Goal: Task Accomplishment & Management: Complete application form

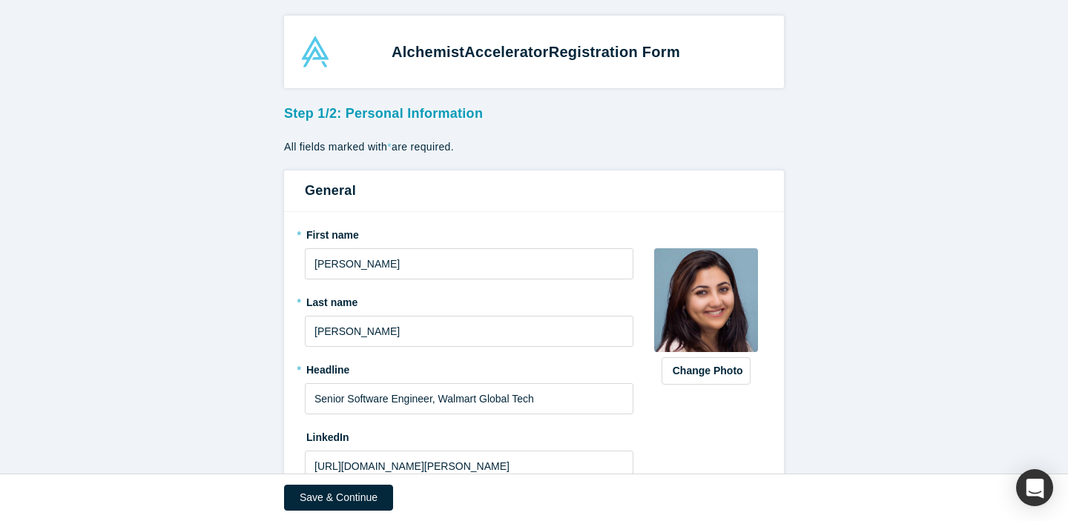
scroll to position [224, 0]
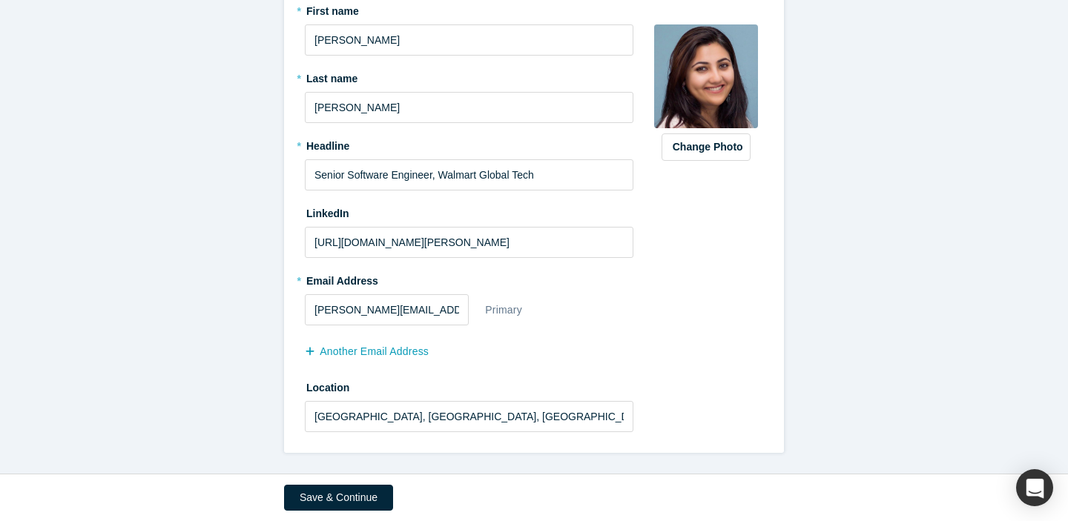
click at [352, 483] on div "Save & Continue" at bounding box center [534, 498] width 500 height 47
click at [349, 496] on button "Save & Continue" at bounding box center [338, 498] width 109 height 26
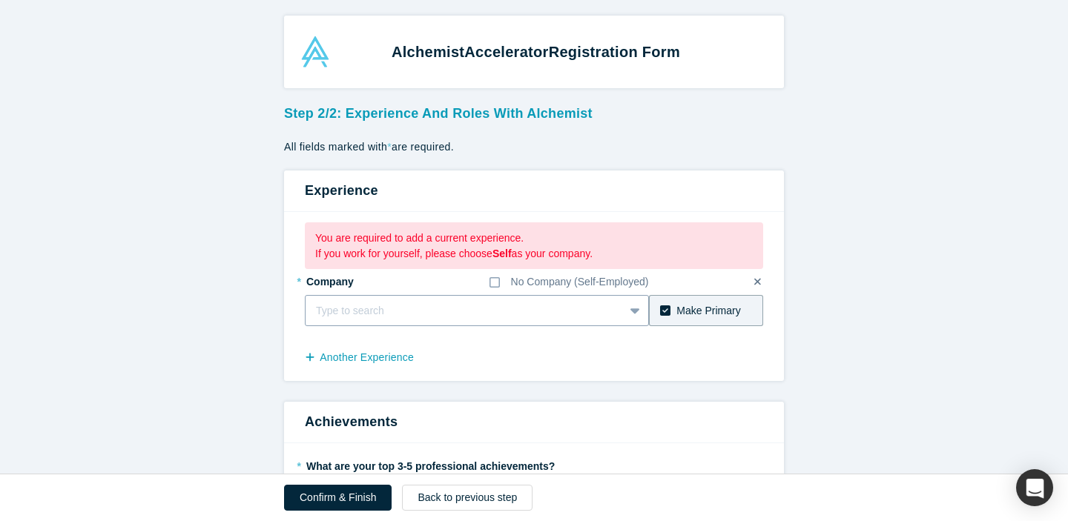
click at [468, 312] on div at bounding box center [464, 311] width 297 height 19
type input "Walmart Global"
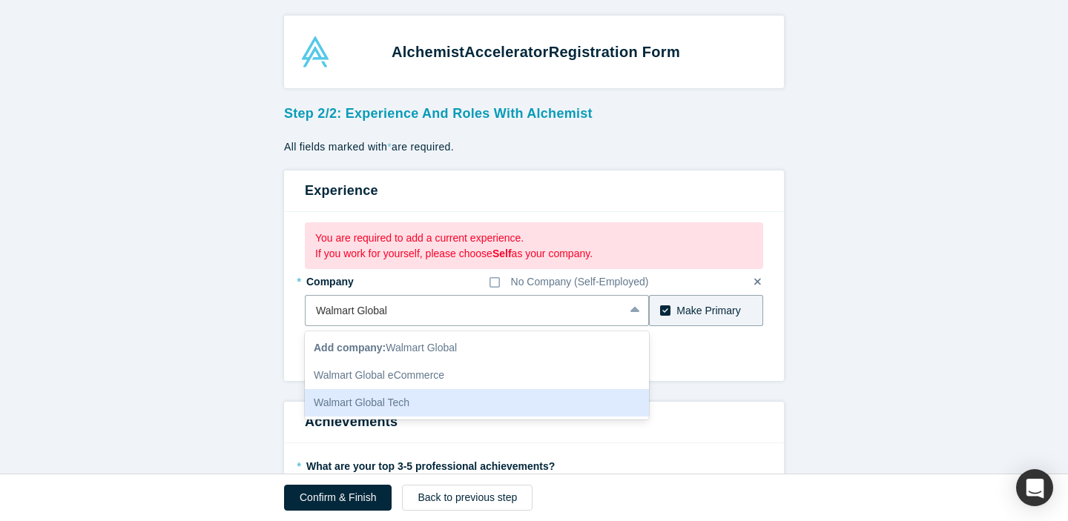
click at [456, 403] on div "Walmart Global Tech" at bounding box center [477, 402] width 344 height 27
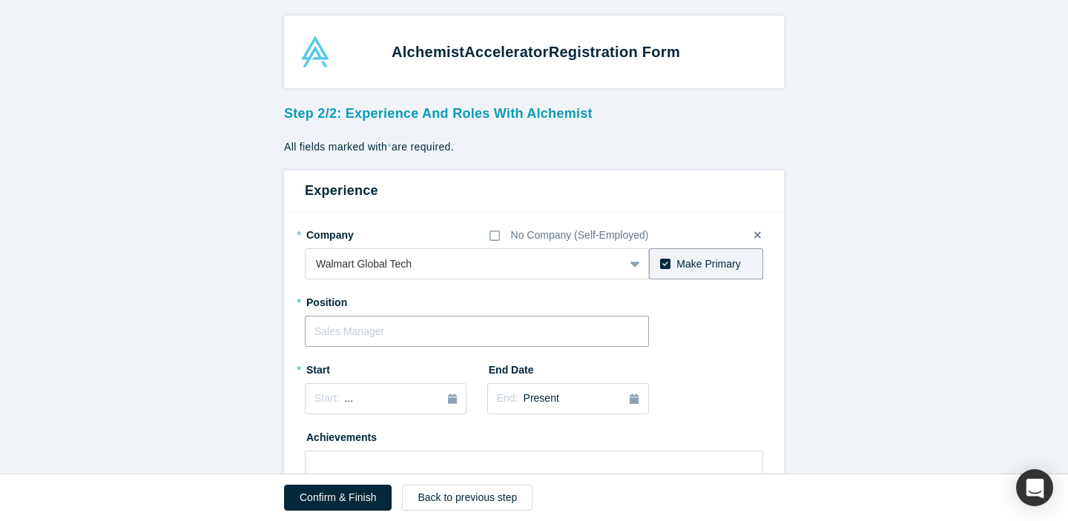
click at [441, 330] on input "text" at bounding box center [477, 331] width 344 height 31
type input "Senior software engineer"
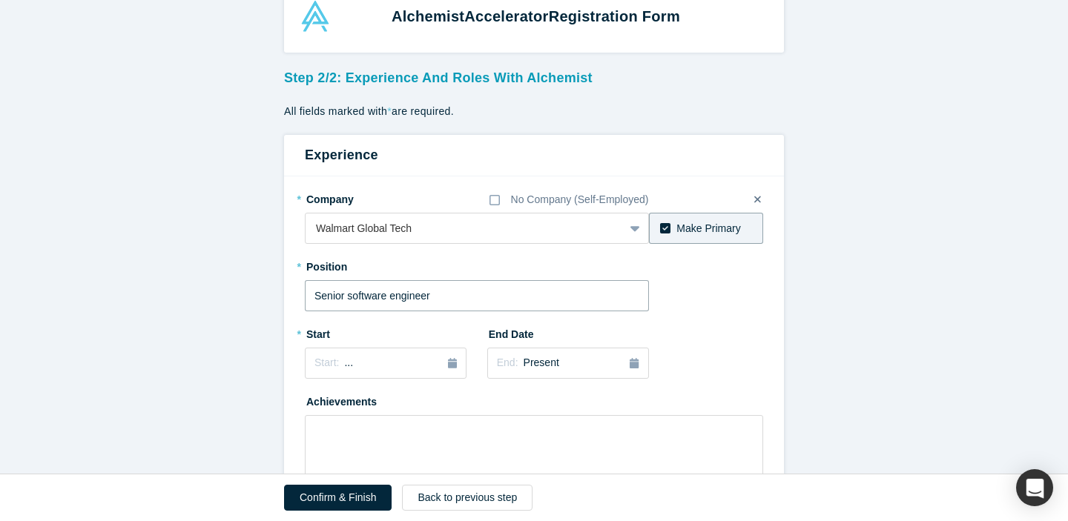
scroll to position [96, 0]
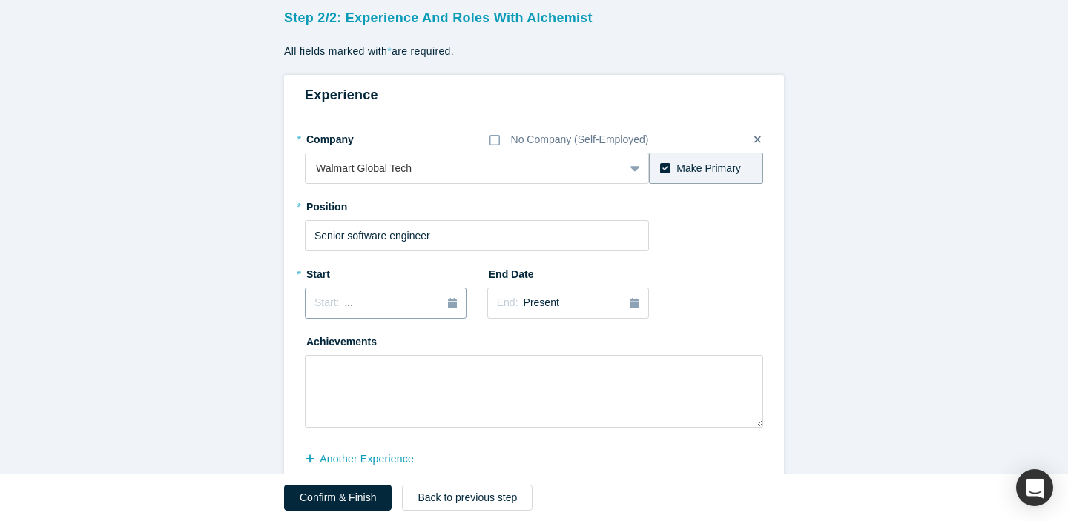
click at [452, 302] on icon "button" at bounding box center [452, 303] width 9 height 10
click at [310, 343] on button "Previous Year" at bounding box center [310, 345] width 15 height 15
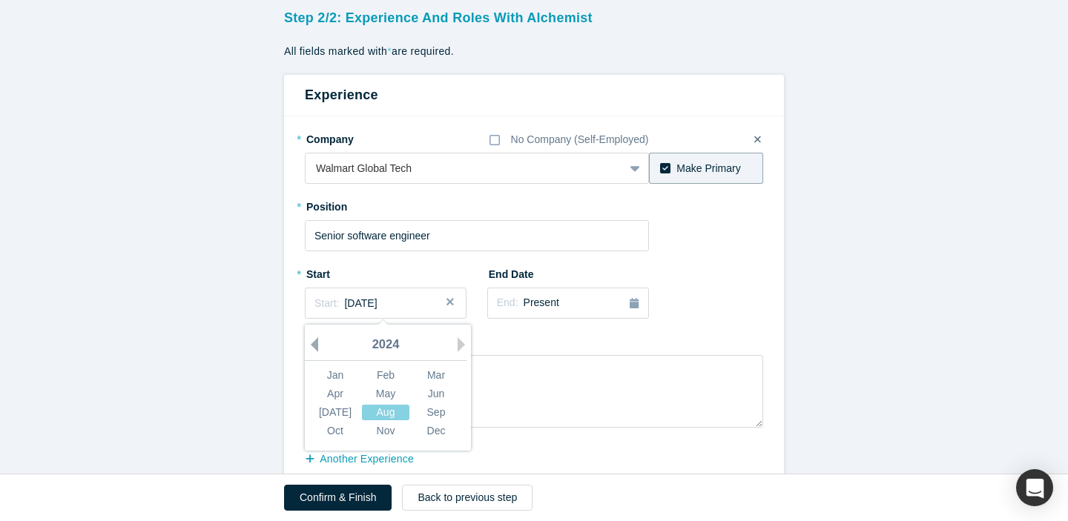
click at [310, 343] on button "Previous Year" at bounding box center [310, 345] width 15 height 15
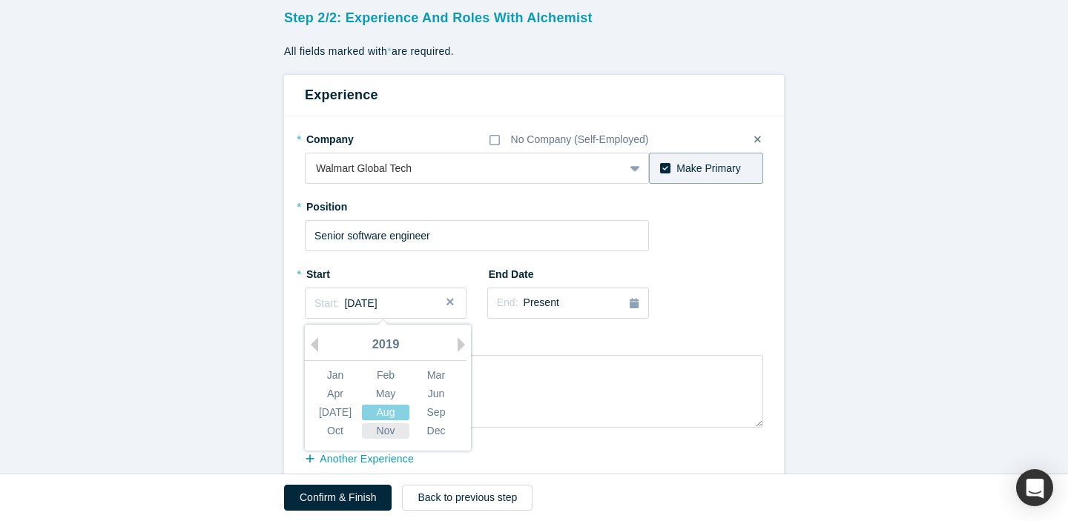
click at [387, 427] on div "Nov" at bounding box center [385, 432] width 47 height 16
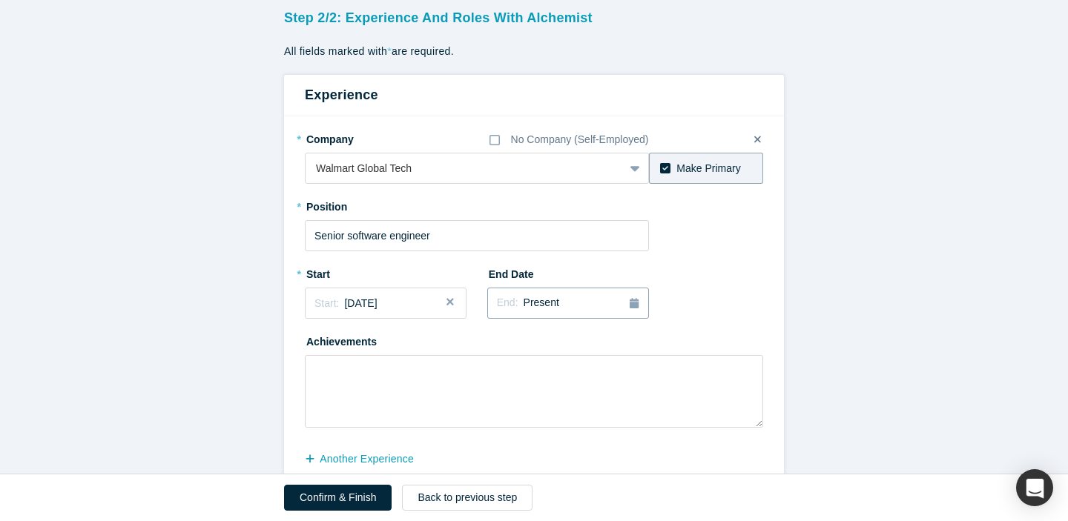
click at [636, 312] on button "End: Present" at bounding box center [568, 303] width 162 height 31
click at [702, 286] on div "* Company No Company (Self-Employed) Walmart Global Tech To pick up a draggable…" at bounding box center [534, 277] width 458 height 301
click at [503, 369] on textarea at bounding box center [534, 391] width 458 height 73
paste textarea "With over 13 years of experience in backend engineering, distributed systems, a…"
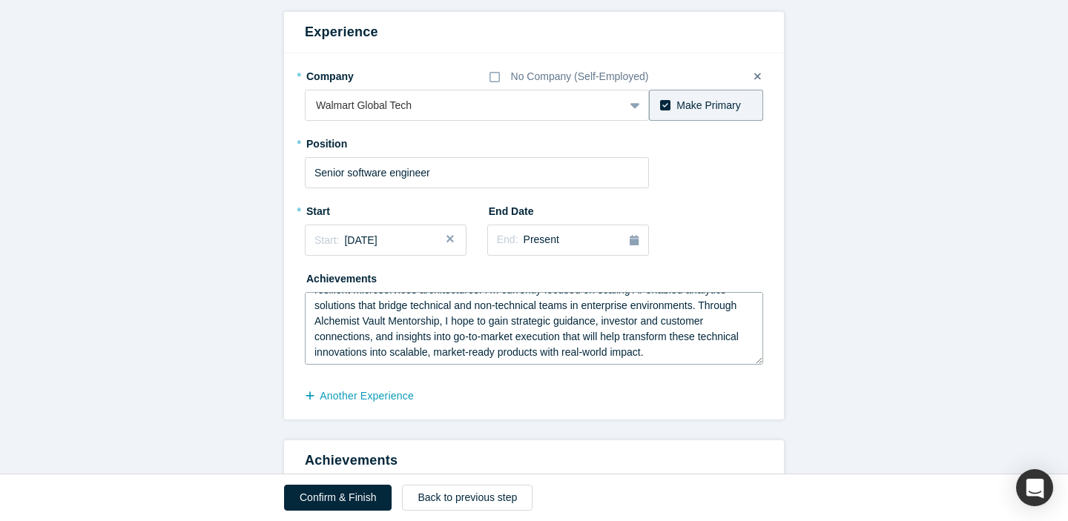
scroll to position [62, 0]
click at [701, 303] on textarea "With over 13 years of experience in backend engineering, distributed systems, a…" at bounding box center [534, 328] width 458 height 73
drag, startPoint x: 706, startPoint y: 304, endPoint x: 721, endPoint y: 355, distance: 53.3
click at [721, 355] on textarea "With over 13 years of experience in backend engineering, distributed systems, a…" at bounding box center [534, 328] width 458 height 73
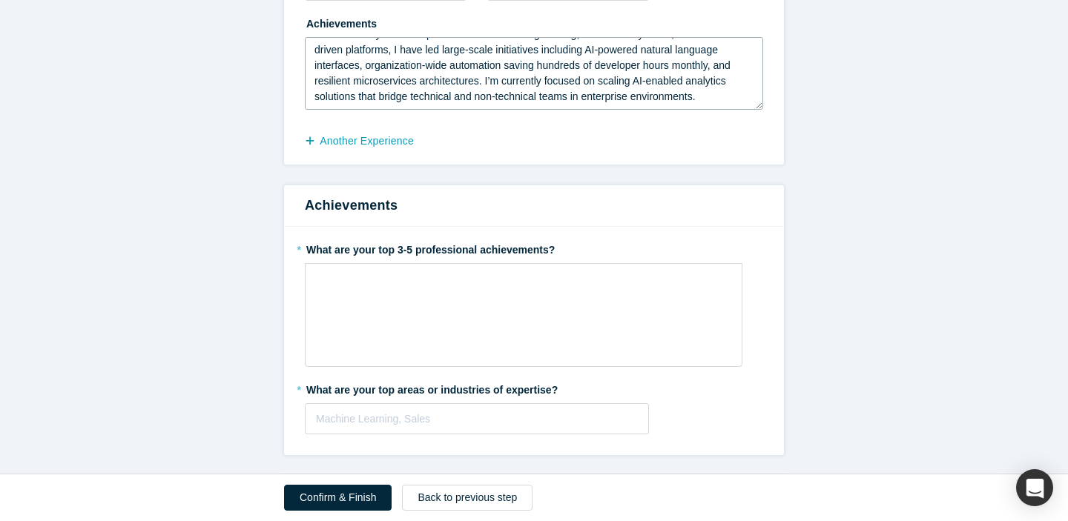
scroll to position [418, 0]
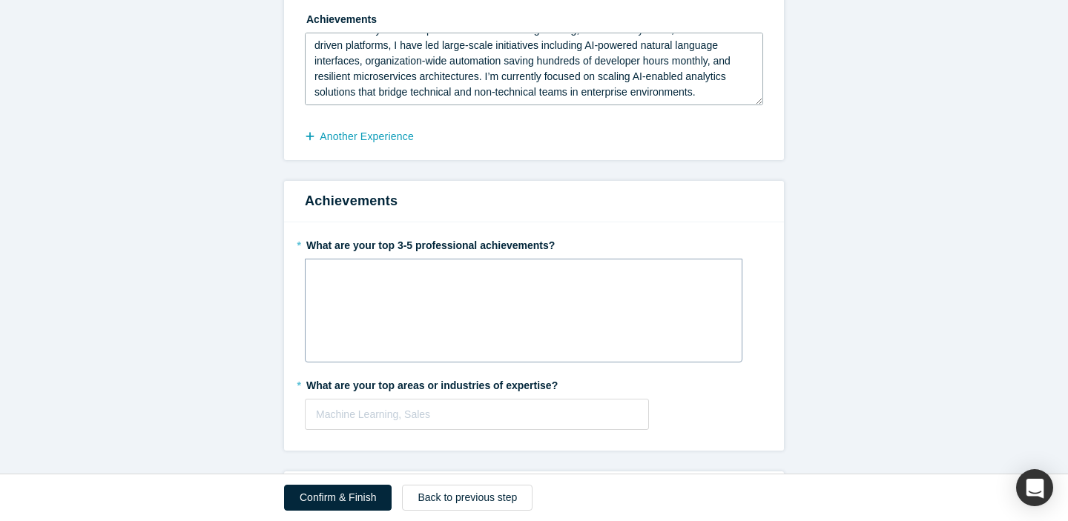
type textarea "With over 13 years of experience in backend engineering, distributed systems, a…"
click at [494, 323] on div "rdw-wrapper" at bounding box center [524, 311] width 438 height 104
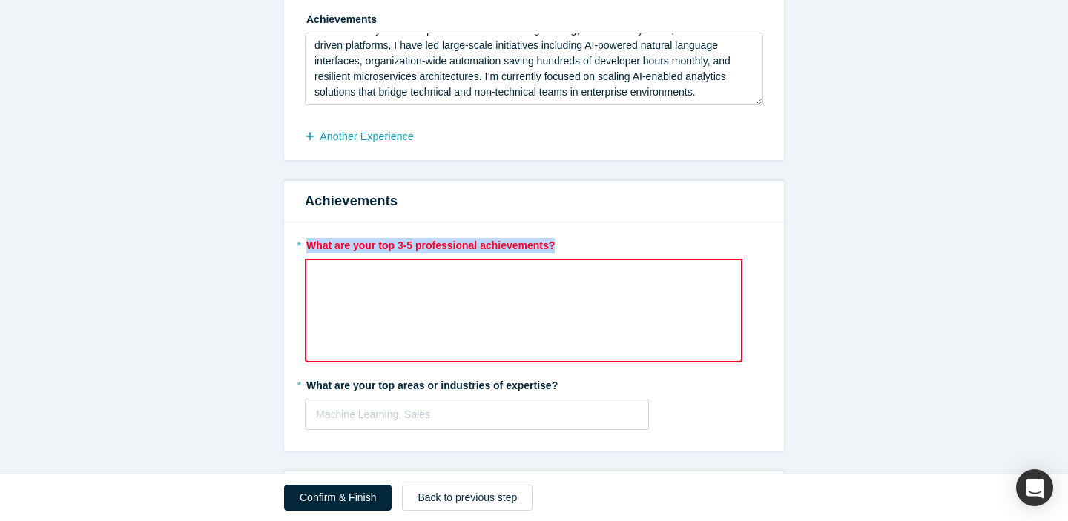
drag, startPoint x: 307, startPoint y: 245, endPoint x: 556, endPoint y: 246, distance: 249.2
click at [556, 246] on label "* What are your top 3-5 professional achievements?" at bounding box center [534, 243] width 458 height 21
copy label "What are your top 3-5 professional achievements?"
click at [521, 318] on div "rdw-wrapper" at bounding box center [524, 311] width 438 height 104
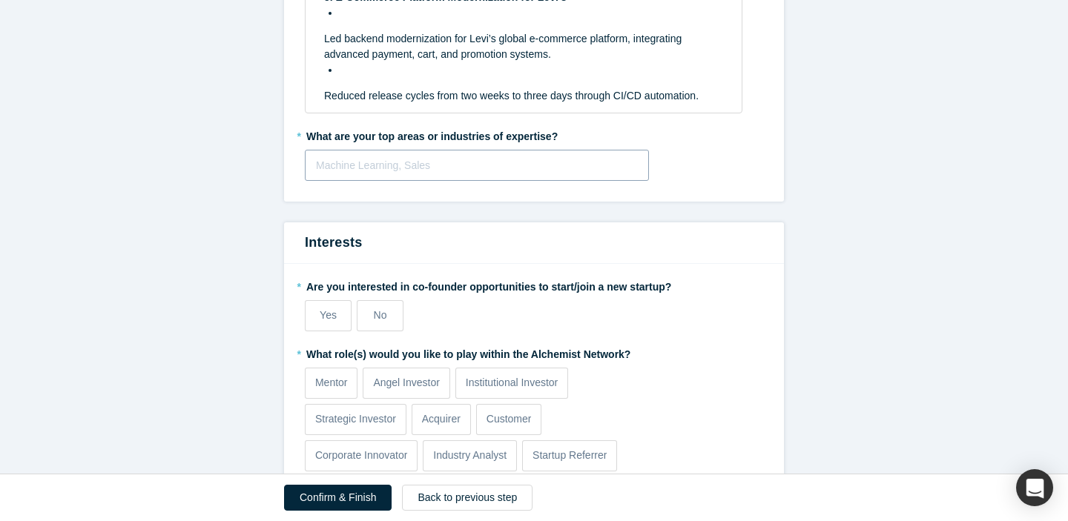
scroll to position [1169, 0]
drag, startPoint x: 560, startPoint y: 160, endPoint x: 328, endPoint y: 148, distance: 232.5
click at [328, 148] on div "* What are your top areas or industries of expertise? Machine Learning, Sales T…" at bounding box center [534, 153] width 458 height 57
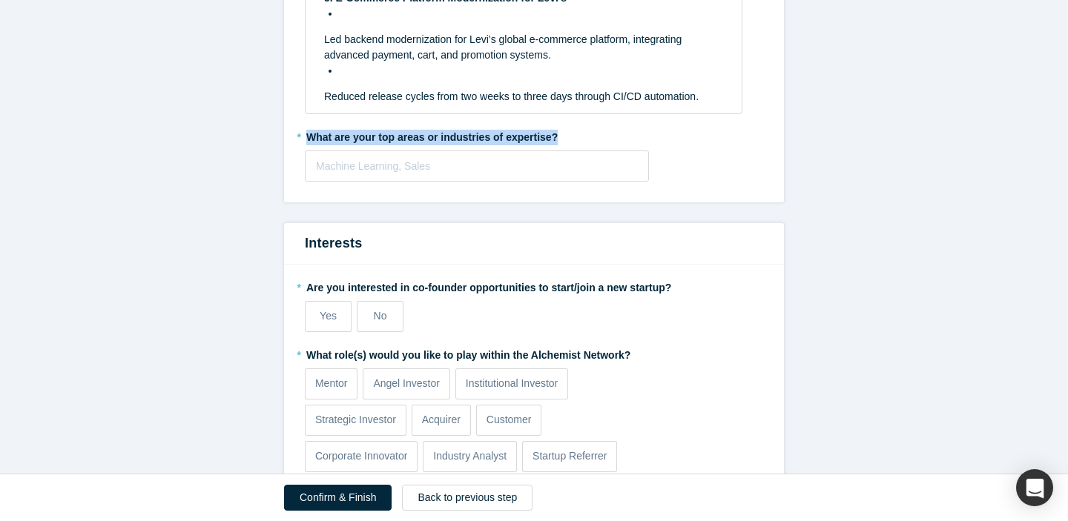
drag, startPoint x: 306, startPoint y: 136, endPoint x: 562, endPoint y: 144, distance: 256.0
click at [562, 144] on label "* What are your top areas or industries of expertise?" at bounding box center [534, 135] width 458 height 21
copy label "What are your top areas or industries of expertise?"
click at [501, 158] on div at bounding box center [477, 166] width 322 height 19
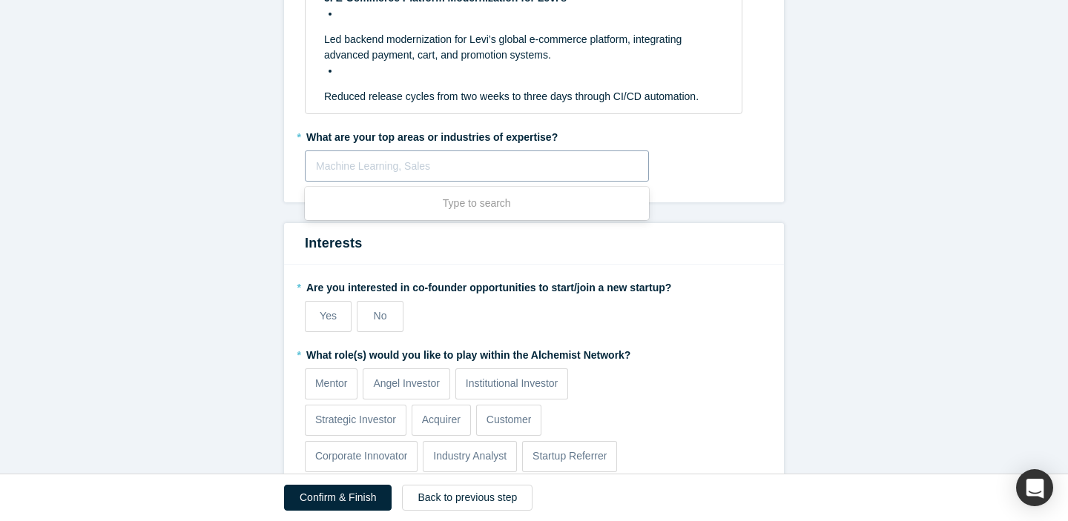
paste input "Lor Ipsum do Sitametco AD & Elitsed Doeiusmo Temporinci (UTLab): Etdolorem, ali…"
type input "Lor Ipsum do Sitametco AD & Elitsed Doeiusmo Temporinci (UTLab): Etdolorem, ali…"
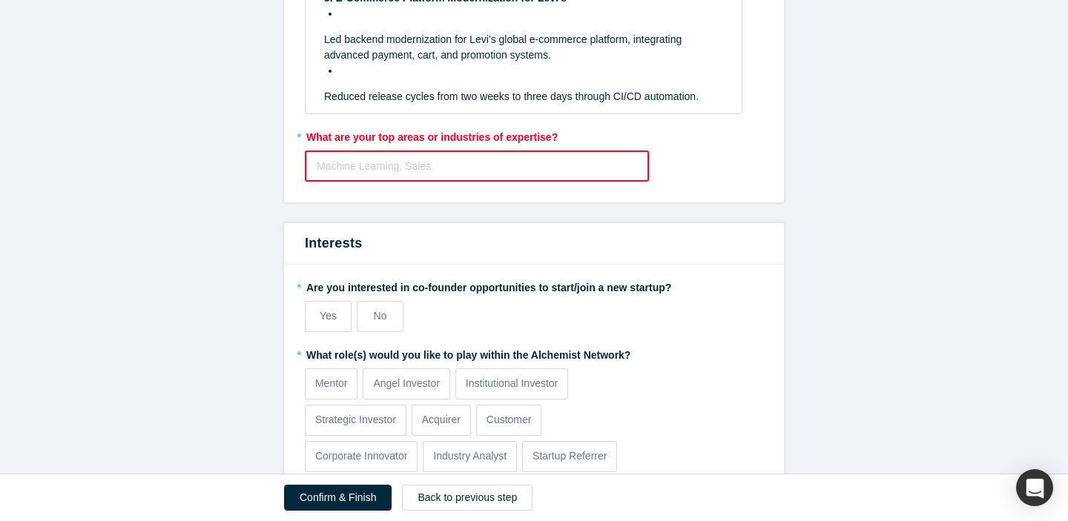
click at [510, 164] on div at bounding box center [477, 166] width 320 height 19
type input "Java"
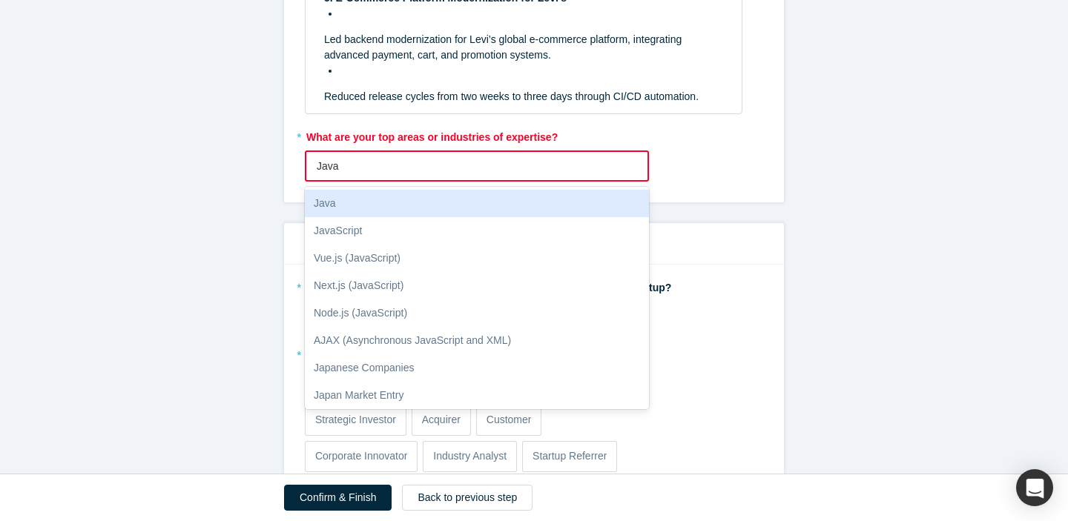
click at [483, 203] on div "Java" at bounding box center [477, 203] width 344 height 27
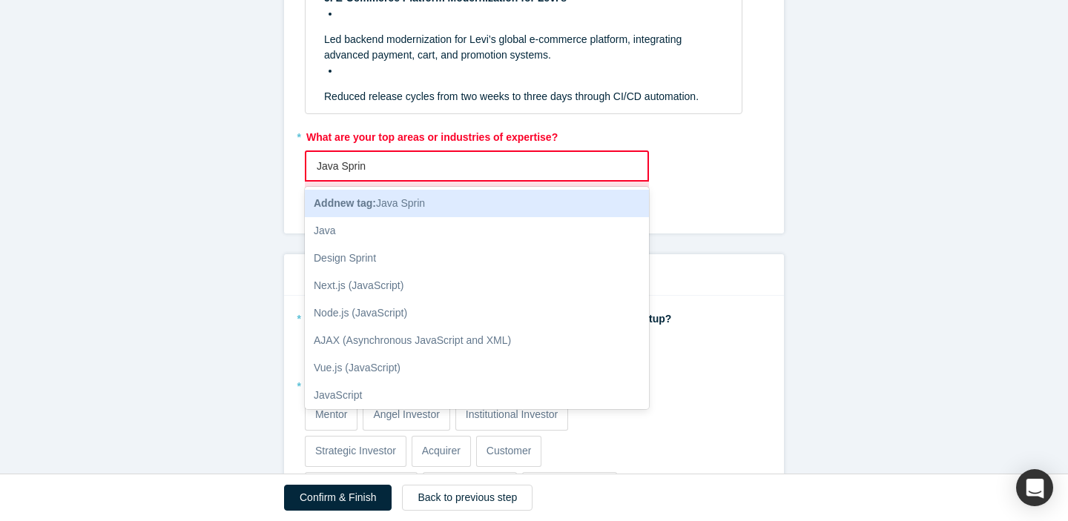
type input "Java Spring"
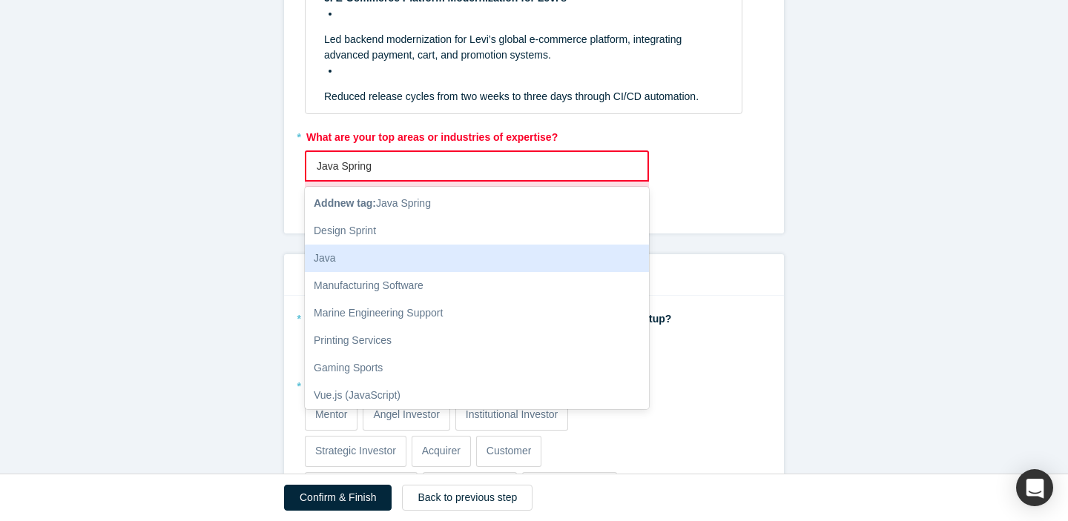
click at [454, 269] on div "Java" at bounding box center [477, 258] width 344 height 27
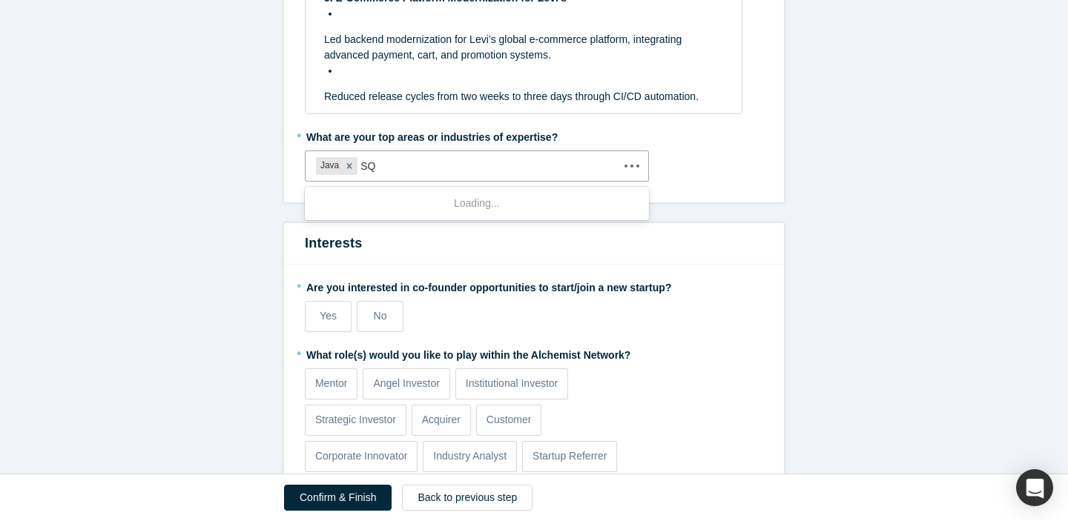
type input "SQL"
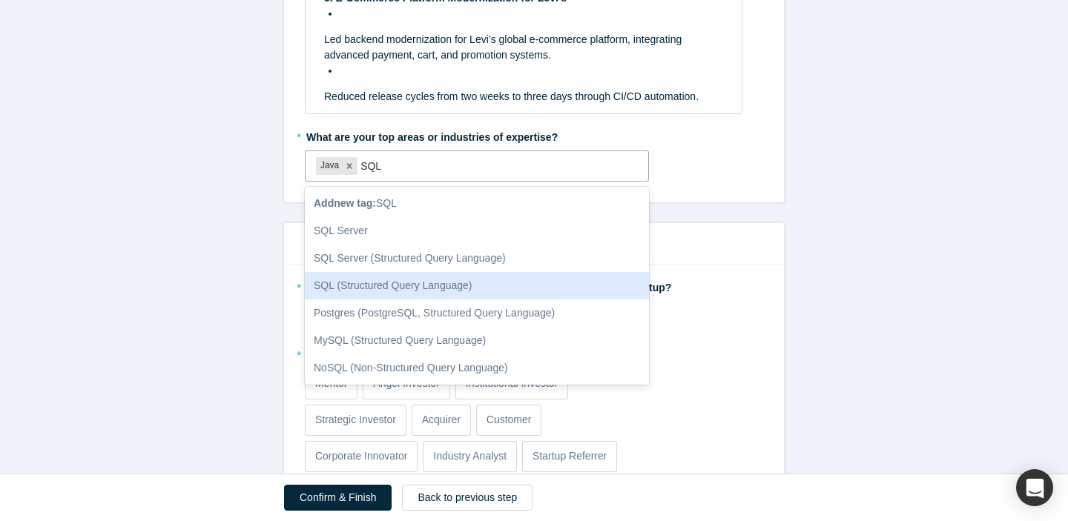
click at [402, 289] on div "SQL (Structured Query Language)" at bounding box center [477, 285] width 344 height 27
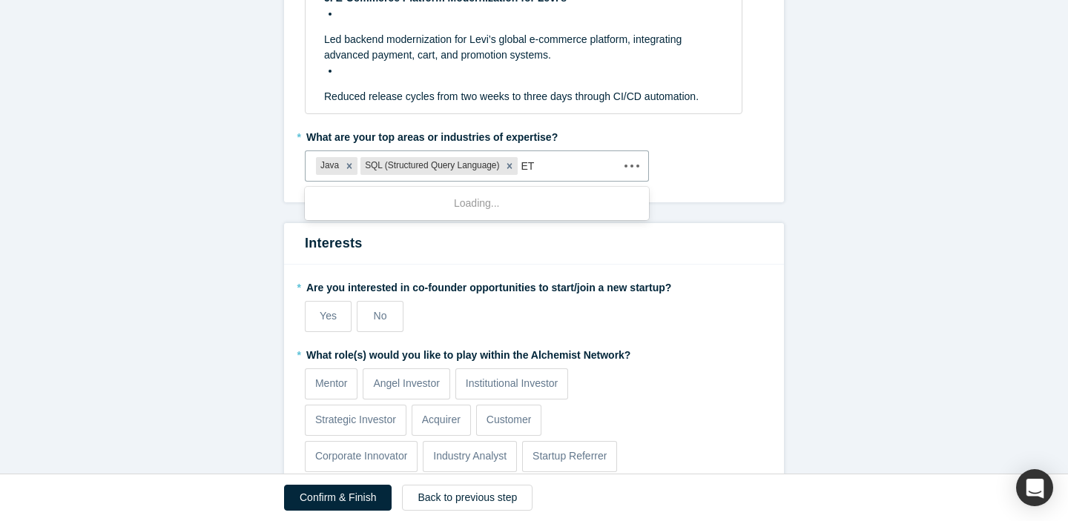
type input "ETL"
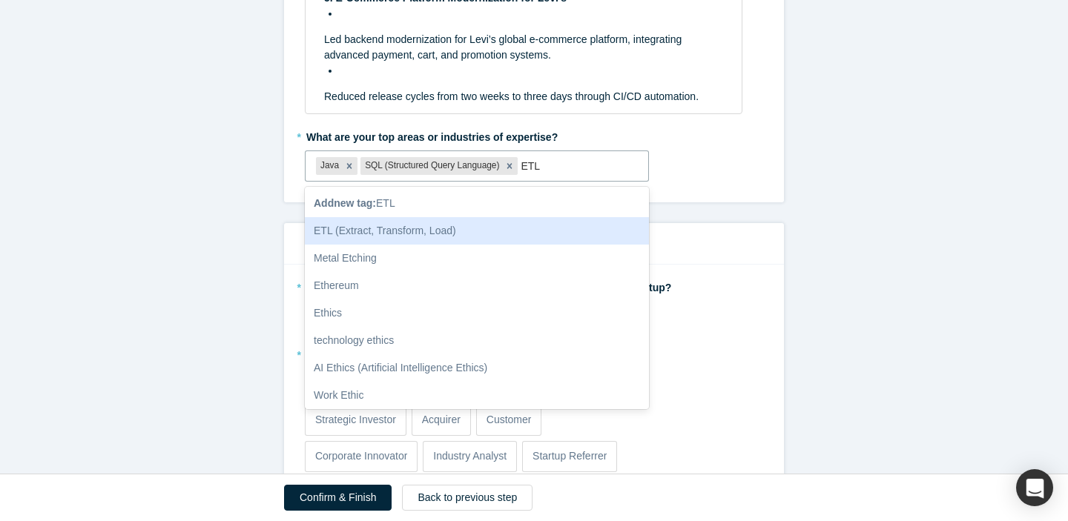
click at [485, 230] on div "ETL (Extract, Transform, Load)" at bounding box center [477, 230] width 344 height 27
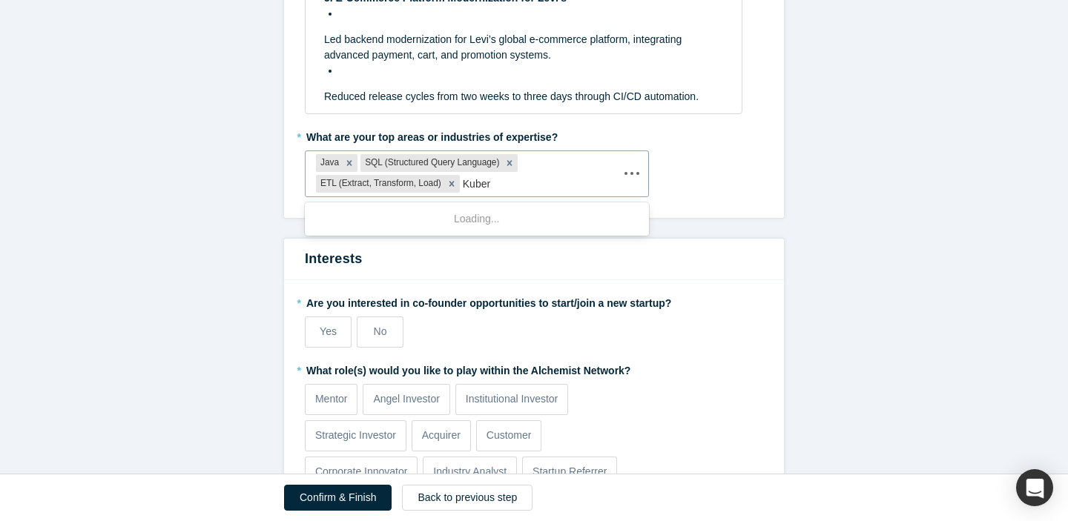
type input "Kubern"
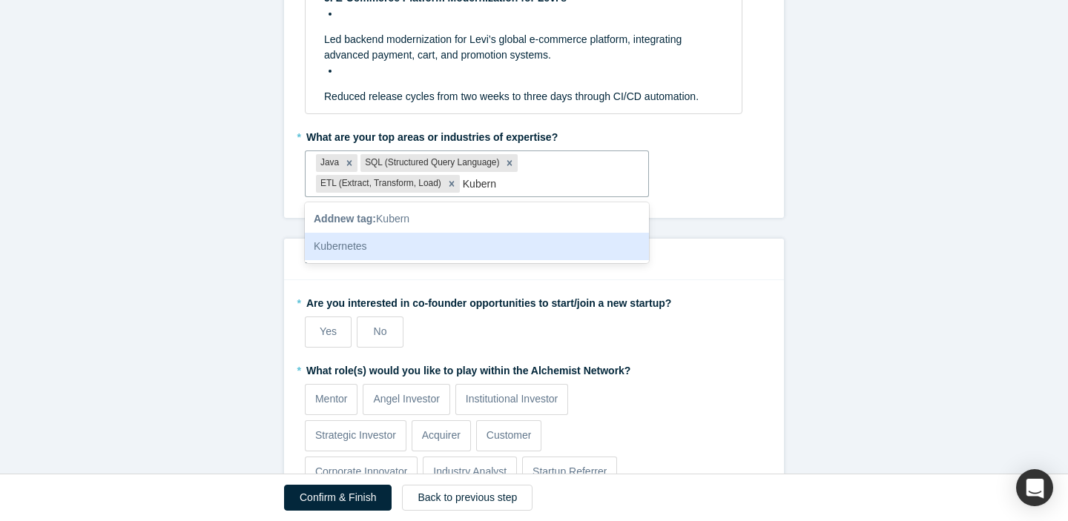
click at [487, 248] on div "Kubernetes" at bounding box center [477, 246] width 344 height 27
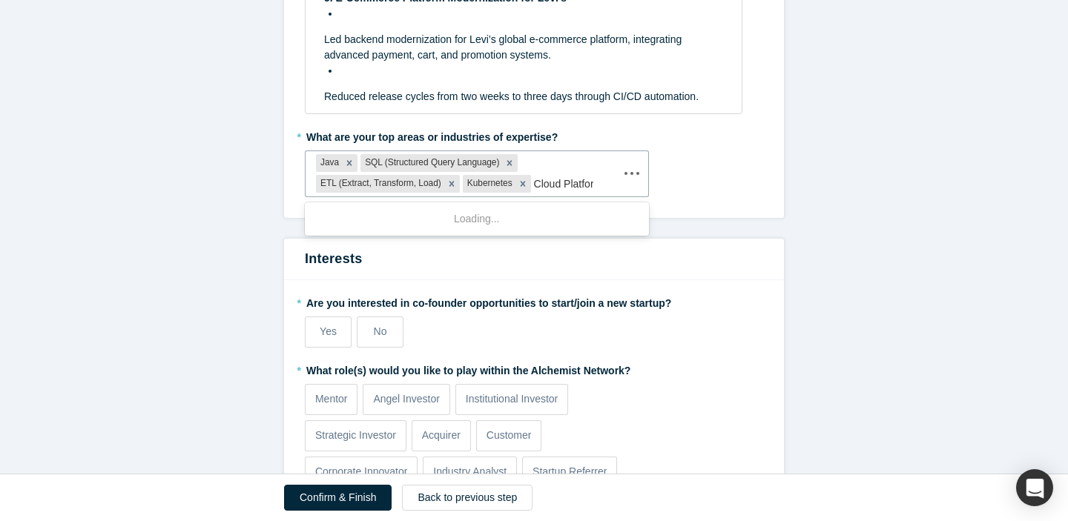
type input "Cloud Platform"
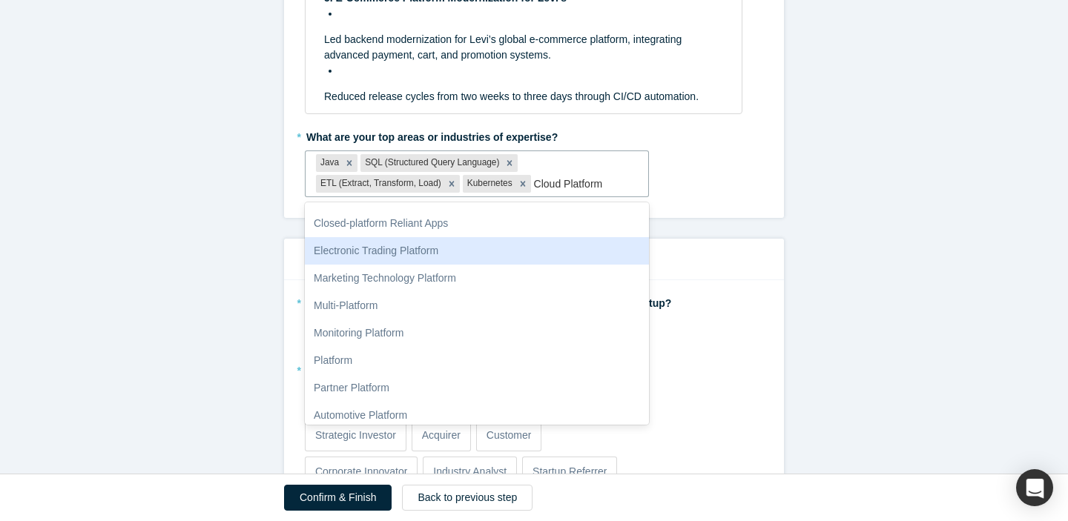
scroll to position [65, 0]
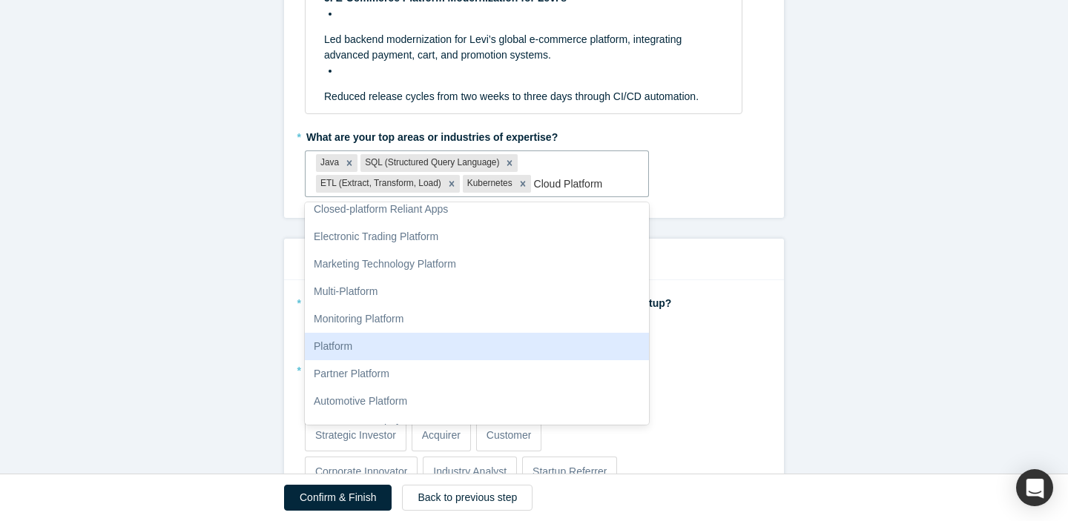
click at [418, 345] on div "Platform" at bounding box center [477, 346] width 344 height 27
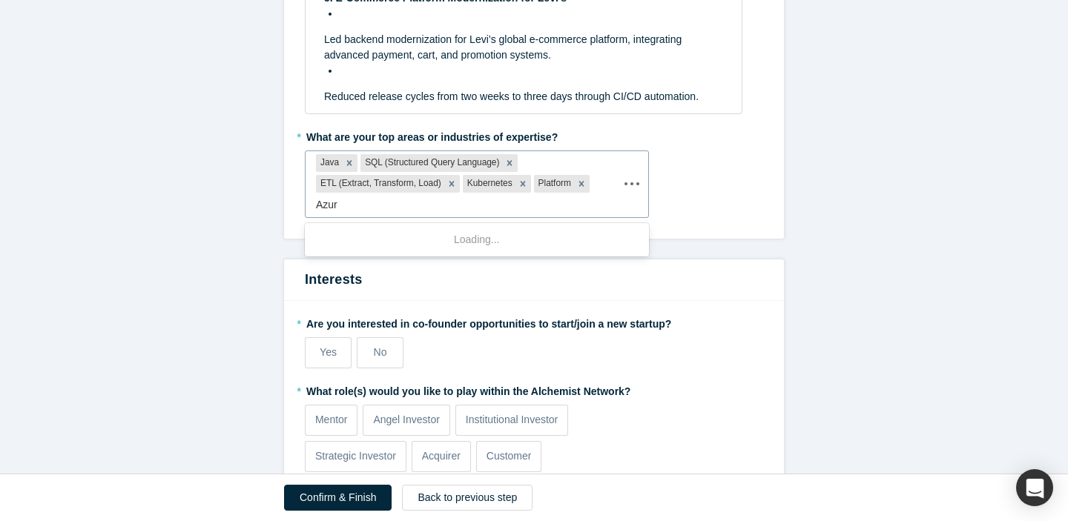
type input "Azure"
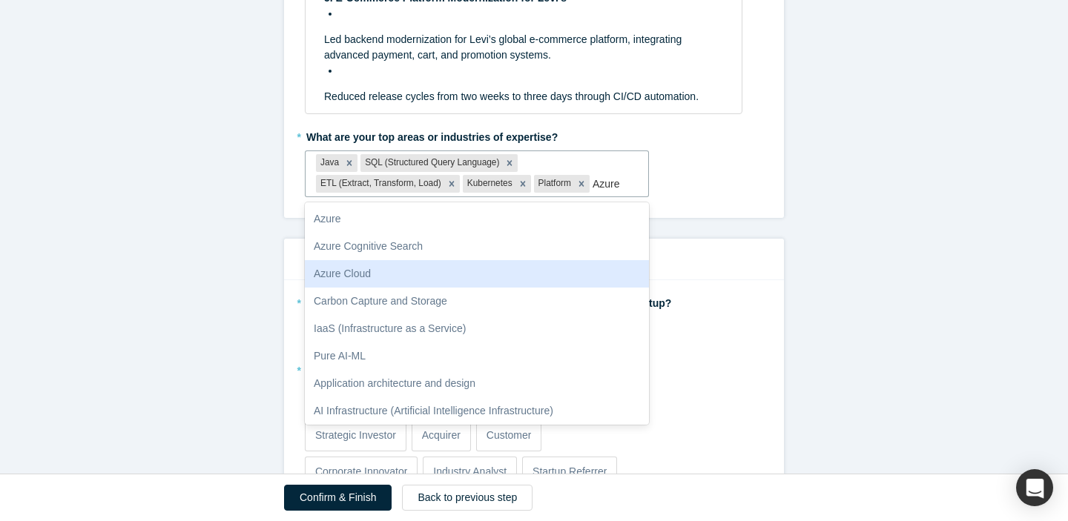
click at [496, 271] on div "Azure Cloud" at bounding box center [477, 273] width 344 height 27
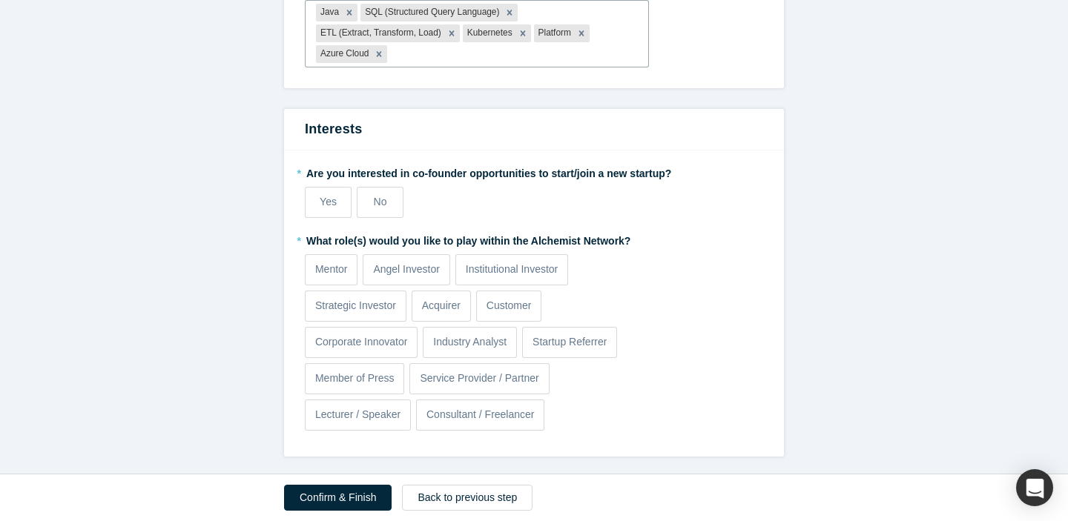
scroll to position [1323, 0]
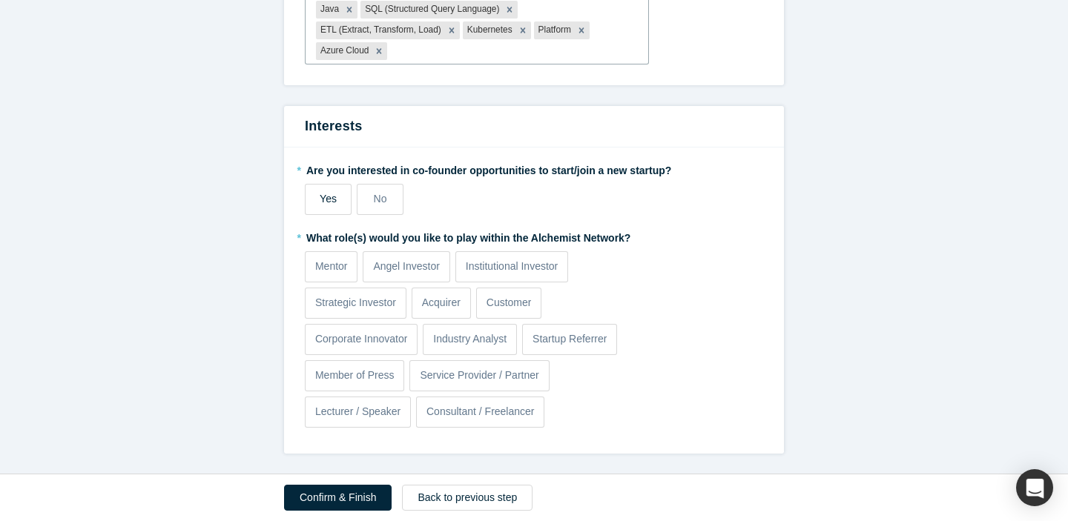
click at [343, 200] on label "Yes" at bounding box center [328, 199] width 47 height 31
click at [0, 0] on input "Yes" at bounding box center [0, 0] width 0 height 0
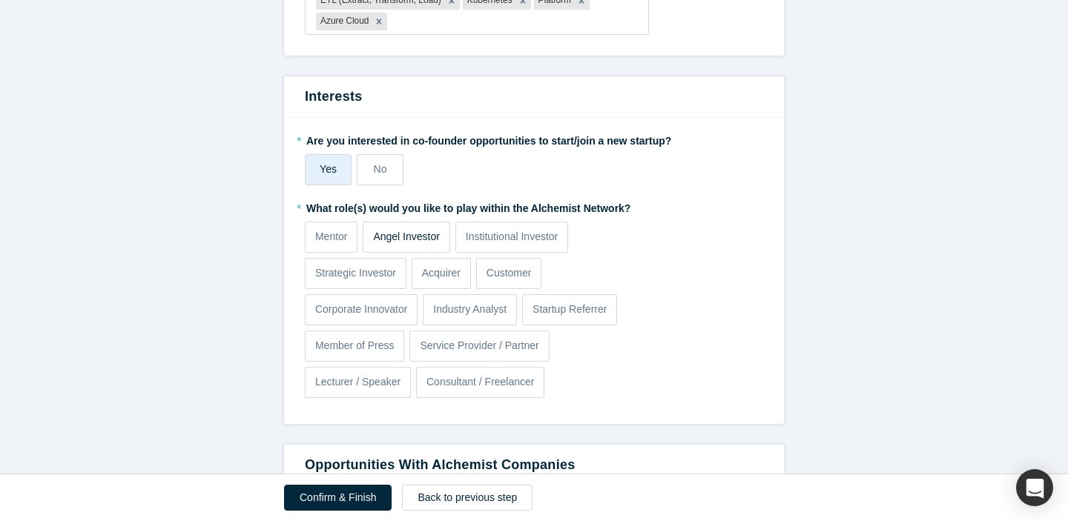
scroll to position [1375, 0]
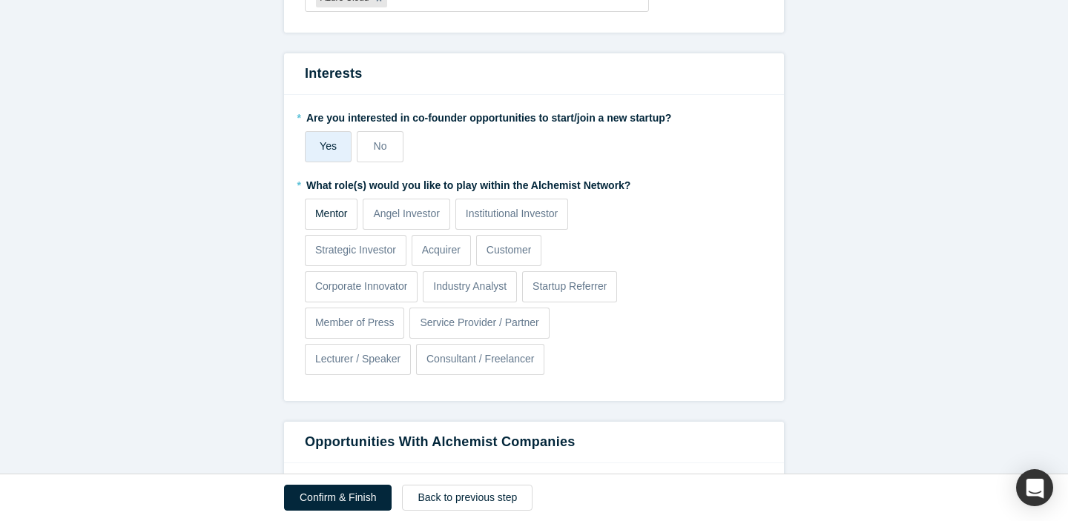
click at [340, 220] on p "Mentor" at bounding box center [331, 214] width 33 height 16
click at [0, 0] on input "Mentor" at bounding box center [0, 0] width 0 height 0
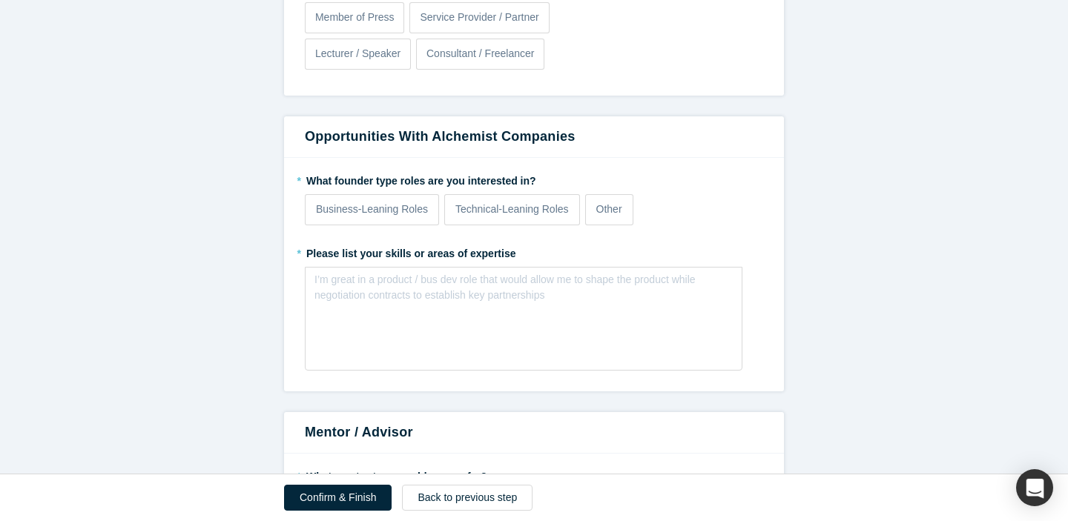
scroll to position [1702, 0]
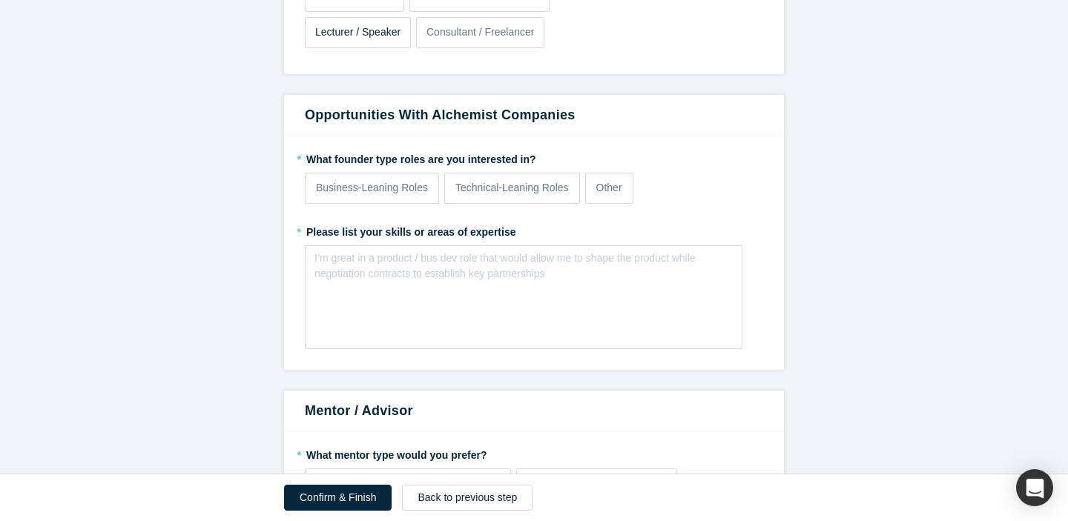
click at [347, 39] on label "Lecturer / Speaker" at bounding box center [358, 32] width 106 height 31
click at [0, 0] on input "Lecturer / Speaker" at bounding box center [0, 0] width 0 height 0
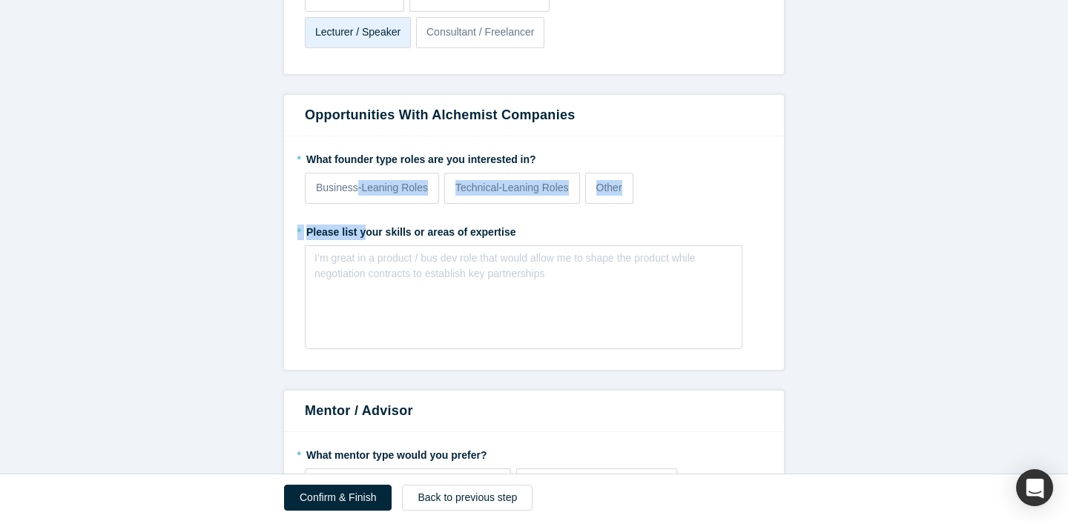
drag, startPoint x: 355, startPoint y: 191, endPoint x: 363, endPoint y: 226, distance: 35.8
click at [363, 226] on fieldset "* What founder type roles are you interested in? Business-Leaning Roles Technic…" at bounding box center [534, 253] width 458 height 213
click at [523, 214] on fieldset "* What founder type roles are you interested in? Business-Leaning Roles Technic…" at bounding box center [534, 253] width 458 height 213
click at [518, 187] on p "Technical-Leaning Roles" at bounding box center [511, 188] width 113 height 16
click at [0, 0] on input "Technical-Leaning Roles" at bounding box center [0, 0] width 0 height 0
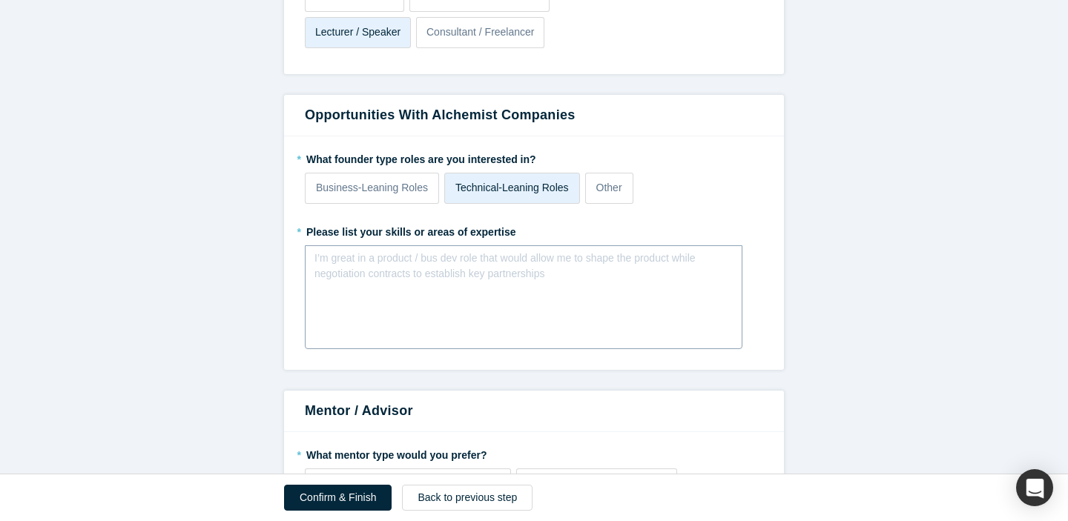
click at [522, 293] on div "I’m great in a product / bus dev role that would allow me to shape the product …" at bounding box center [524, 298] width 438 height 104
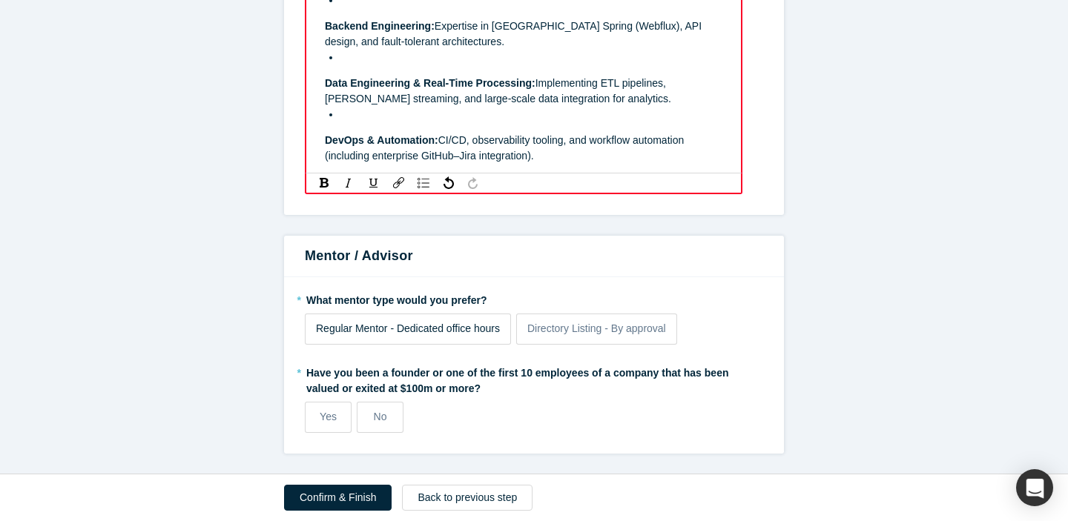
scroll to position [2074, 0]
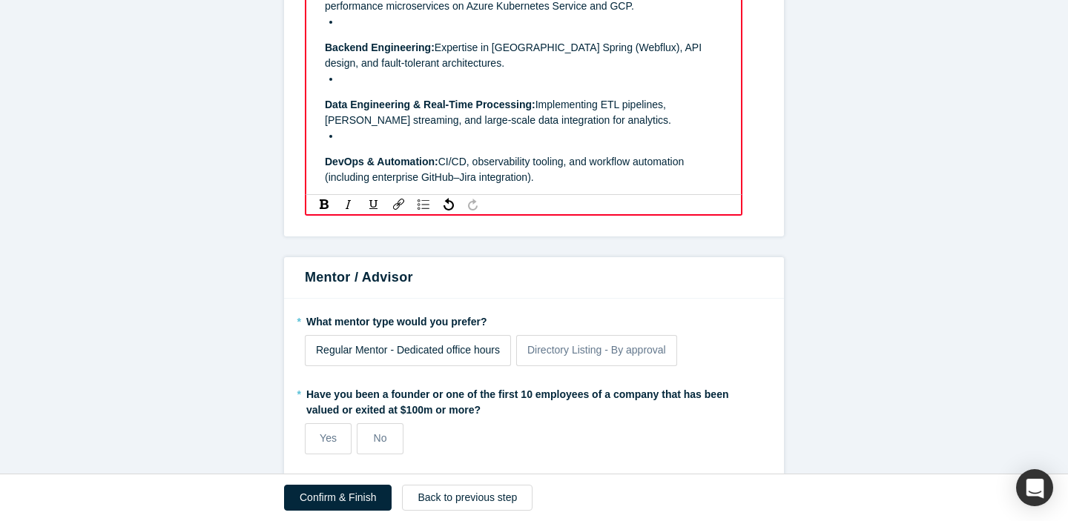
click at [455, 344] on span "Regular Mentor - Dedicated office hours" at bounding box center [408, 350] width 184 height 12
click at [0, 0] on input "Regular Mentor - Dedicated office hours" at bounding box center [0, 0] width 0 height 0
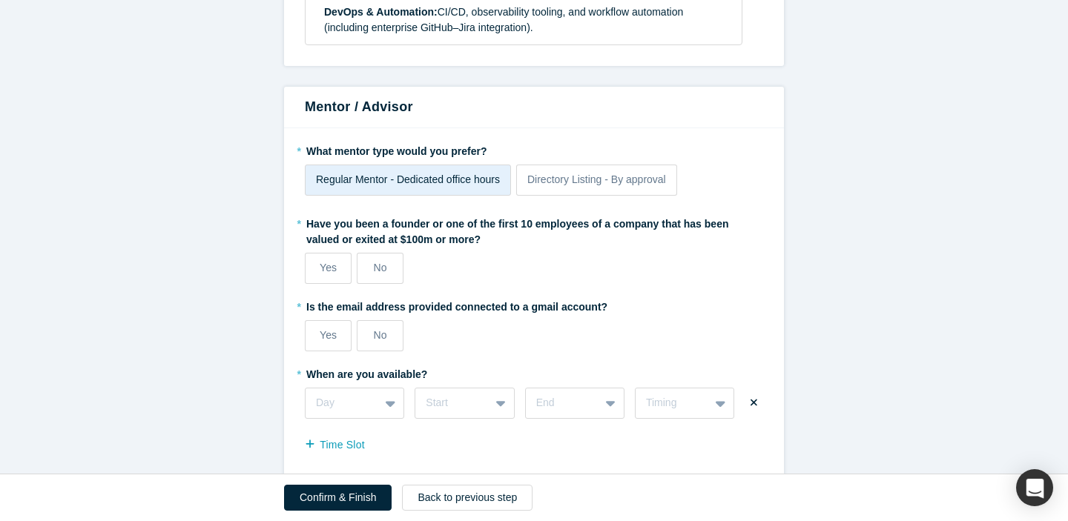
scroll to position [2225, 0]
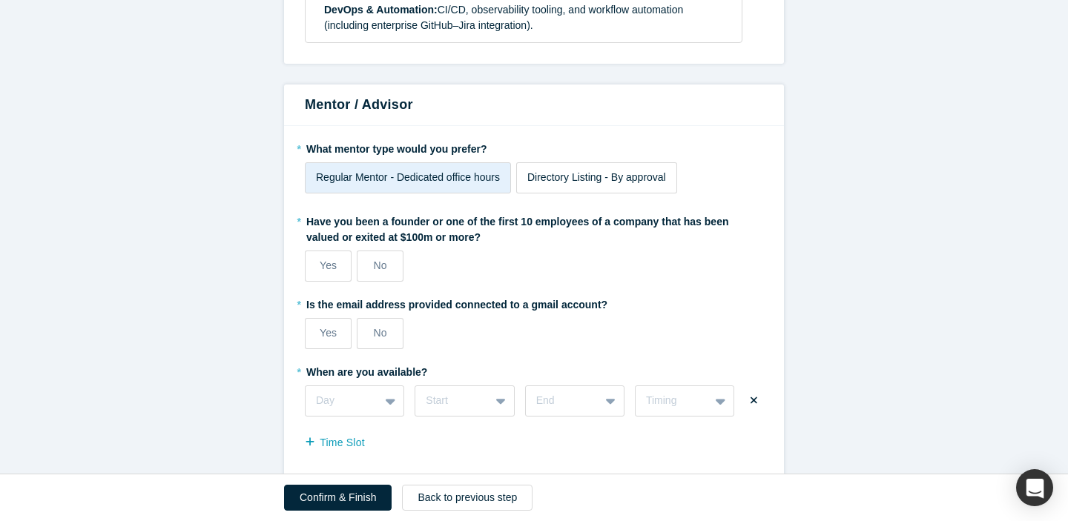
click at [564, 174] on span "Directory Listing - By approval" at bounding box center [596, 177] width 139 height 12
click at [0, 0] on input "Directory Listing - By approval" at bounding box center [0, 0] width 0 height 0
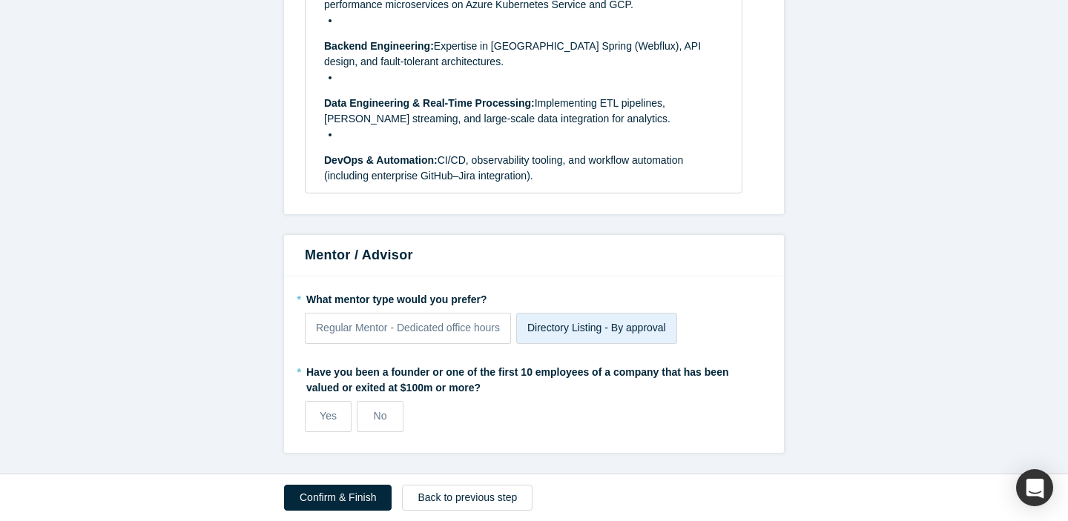
scroll to position [2074, 0]
click at [464, 335] on div "Regular Mentor - Dedicated office hours" at bounding box center [408, 329] width 184 height 16
click at [0, 0] on input "Regular Mentor - Dedicated office hours" at bounding box center [0, 0] width 0 height 0
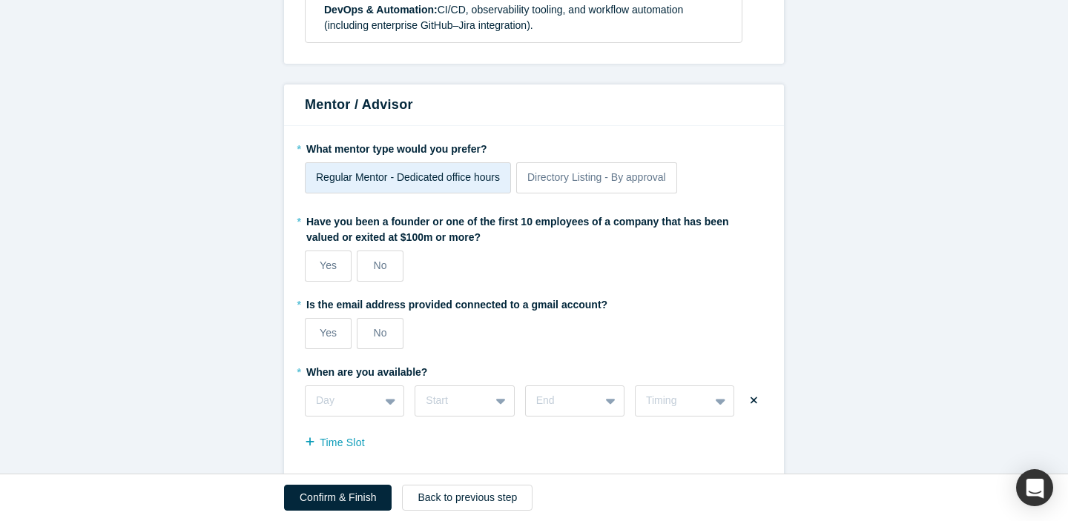
scroll to position [2248, 0]
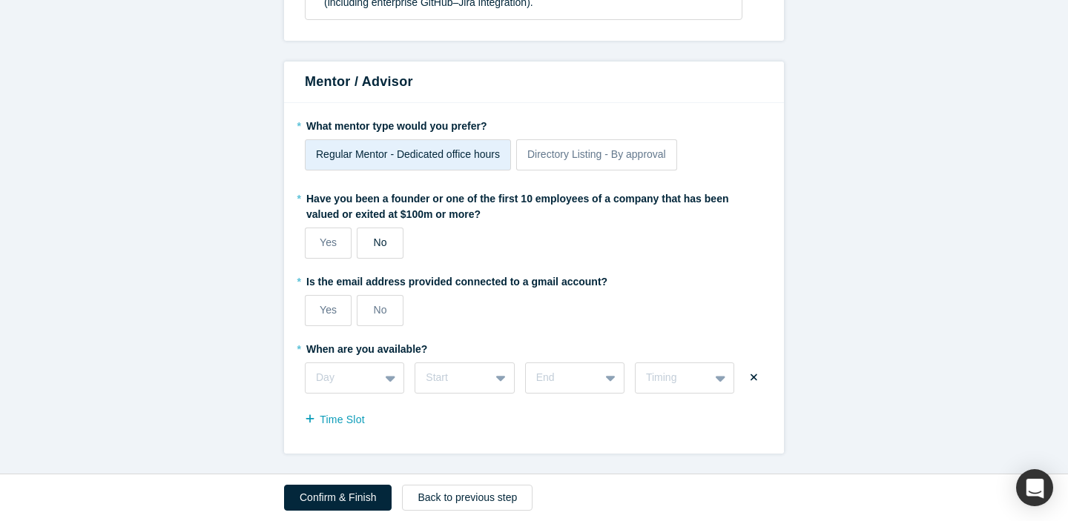
click at [386, 246] on span "No" at bounding box center [380, 243] width 13 height 12
click at [0, 0] on input "No" at bounding box center [0, 0] width 0 height 0
click at [338, 312] on label "Yes" at bounding box center [328, 310] width 47 height 31
click at [0, 0] on input "Yes" at bounding box center [0, 0] width 0 height 0
click at [389, 377] on div "Day" at bounding box center [354, 378] width 99 height 31
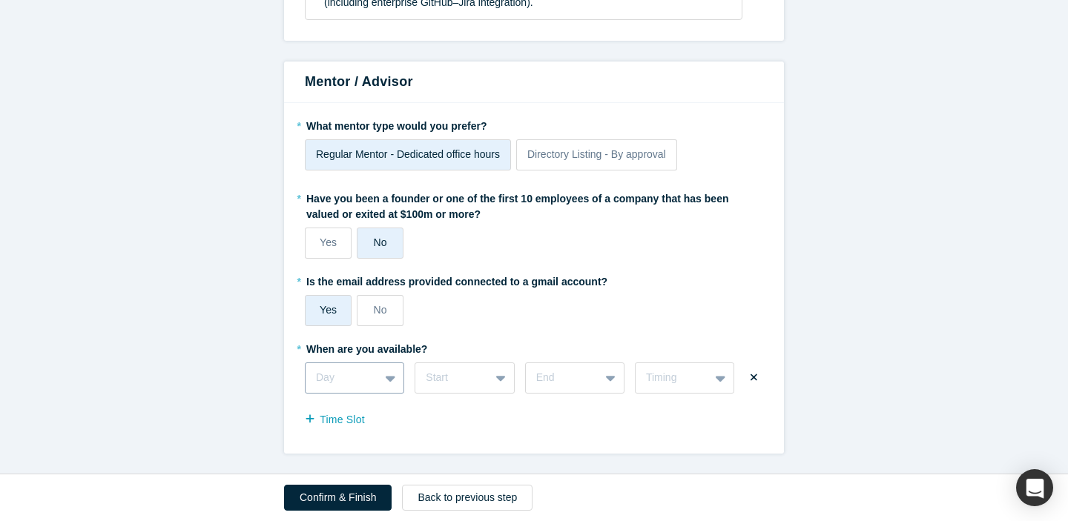
scroll to position [2371, 0]
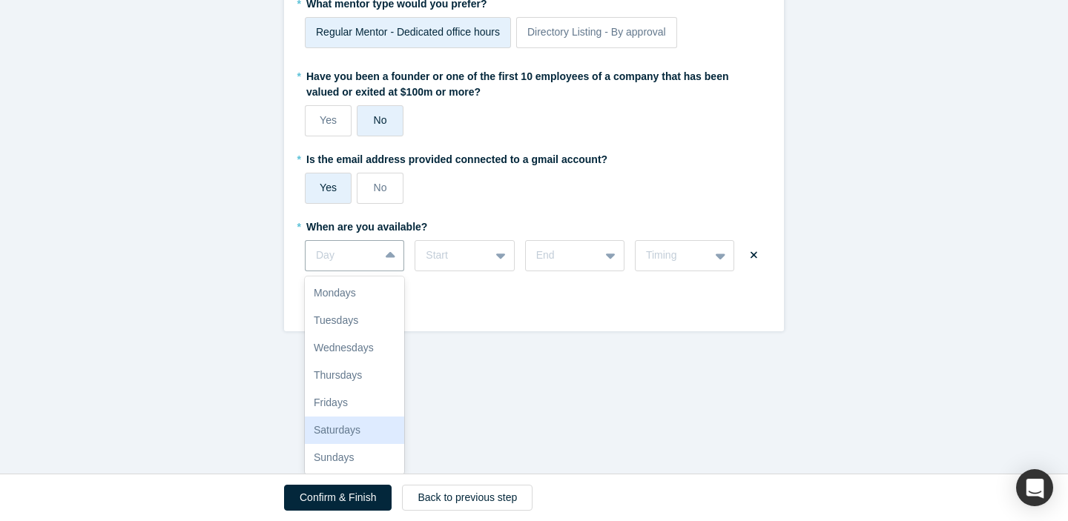
click at [373, 424] on div "Saturdays" at bounding box center [354, 430] width 99 height 27
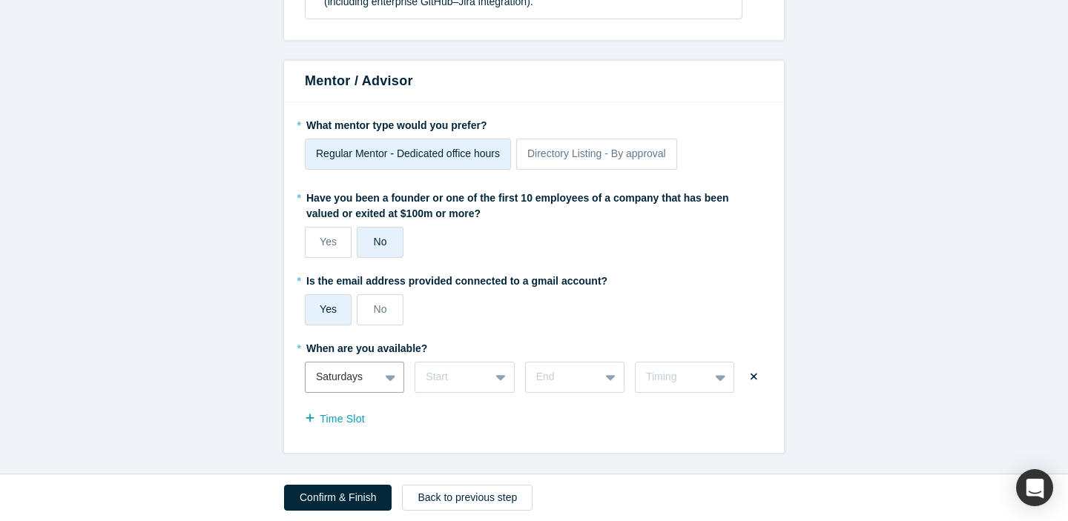
scroll to position [2248, 0]
click at [389, 381] on div "option Saturdays, selected. Saturdays" at bounding box center [354, 378] width 99 height 31
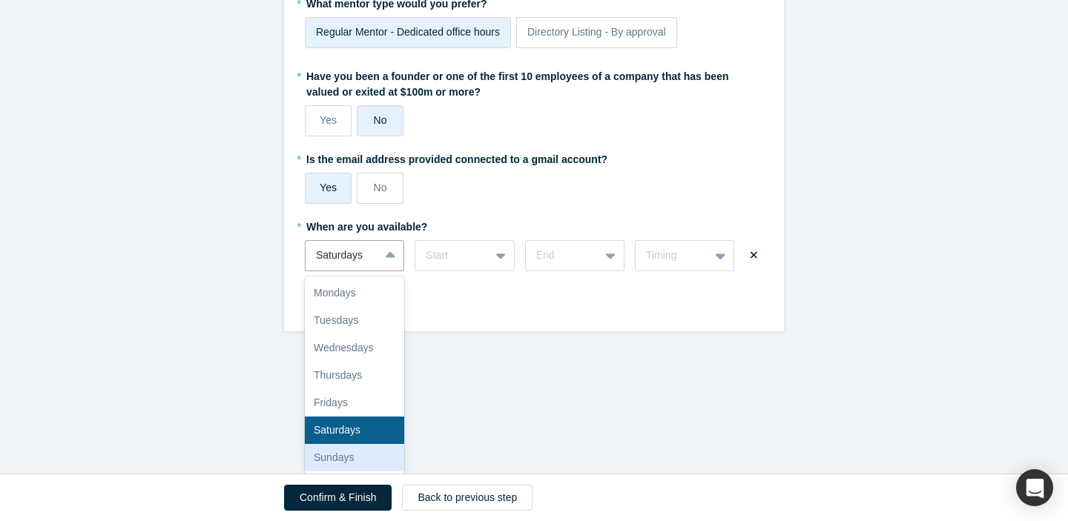
click at [366, 450] on div "Sundays" at bounding box center [354, 457] width 99 height 27
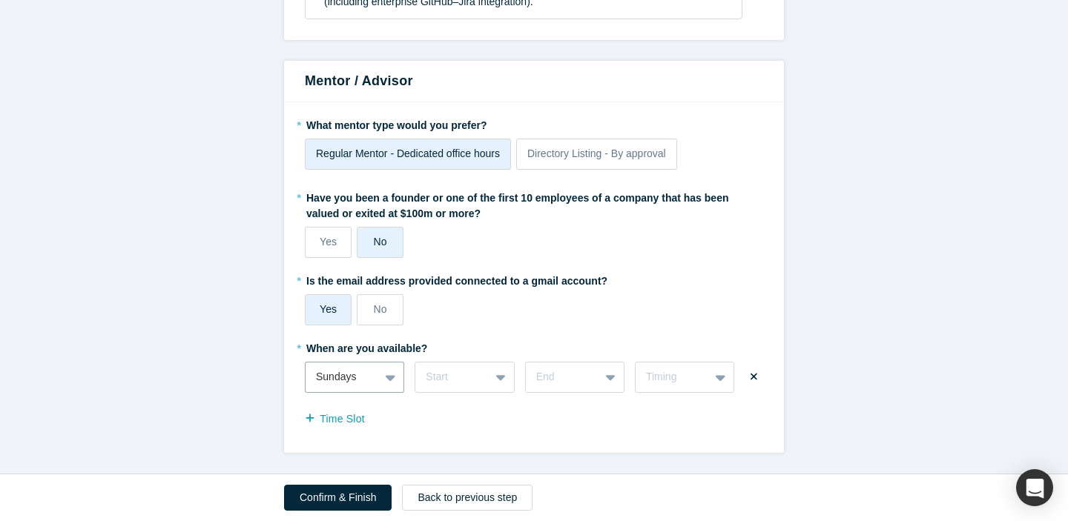
scroll to position [2248, 0]
click at [457, 372] on div "Start" at bounding box center [464, 378] width 99 height 31
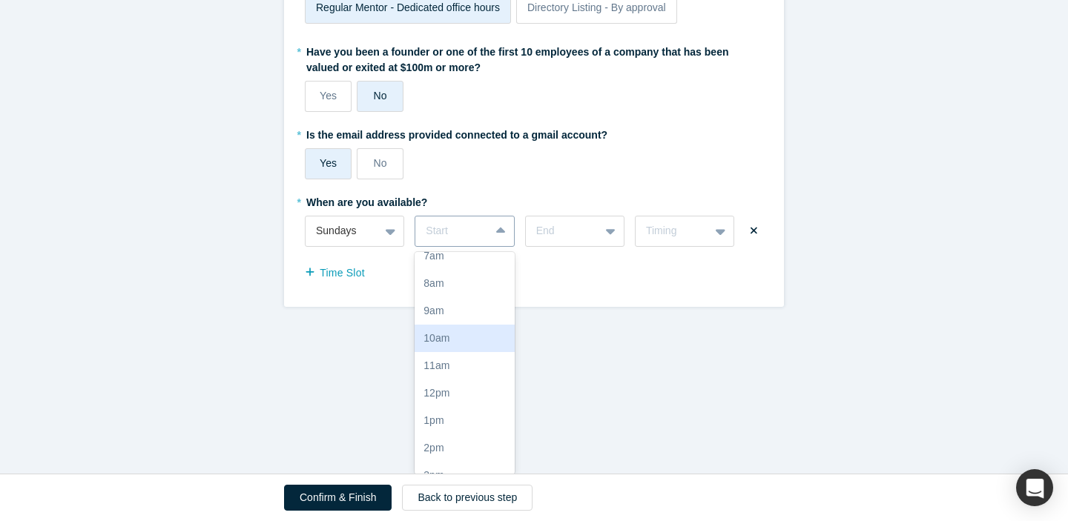
scroll to position [41, 0]
click at [450, 287] on div "8am" at bounding box center [464, 282] width 99 height 27
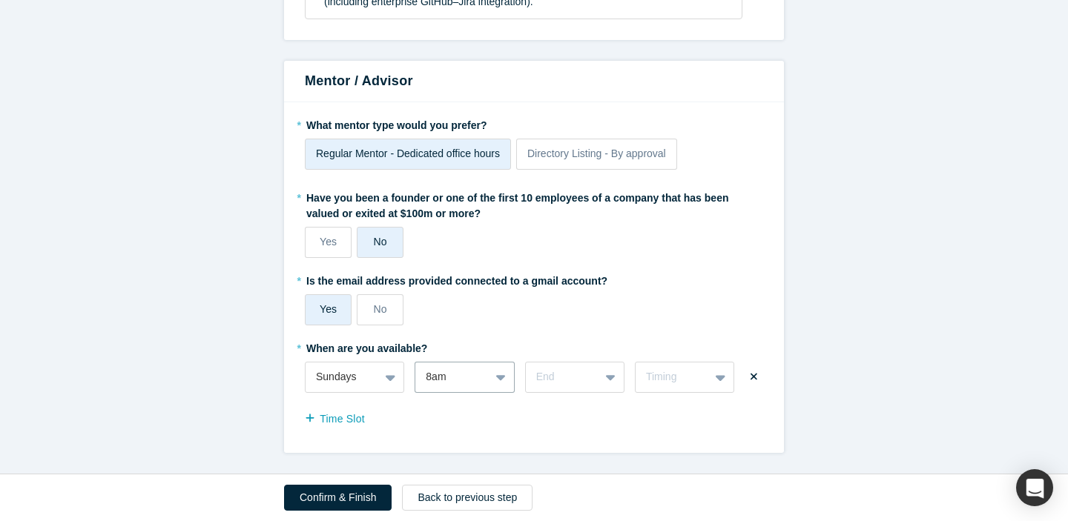
scroll to position [2248, 0]
click at [611, 379] on div "10am, 5 of 17. 17 results available. Use Up and Down to choose options, press E…" at bounding box center [574, 378] width 99 height 31
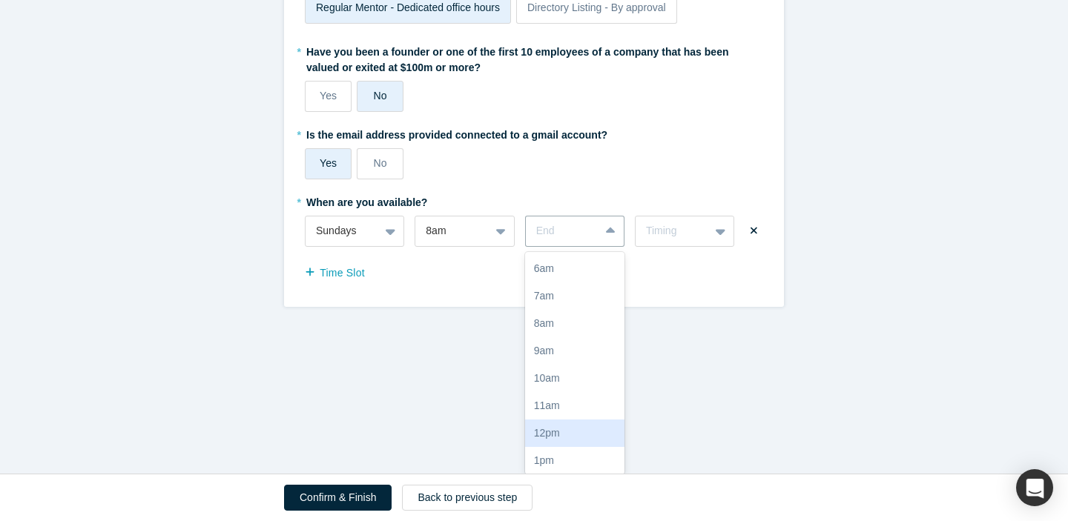
click at [587, 428] on div "12pm" at bounding box center [574, 433] width 99 height 27
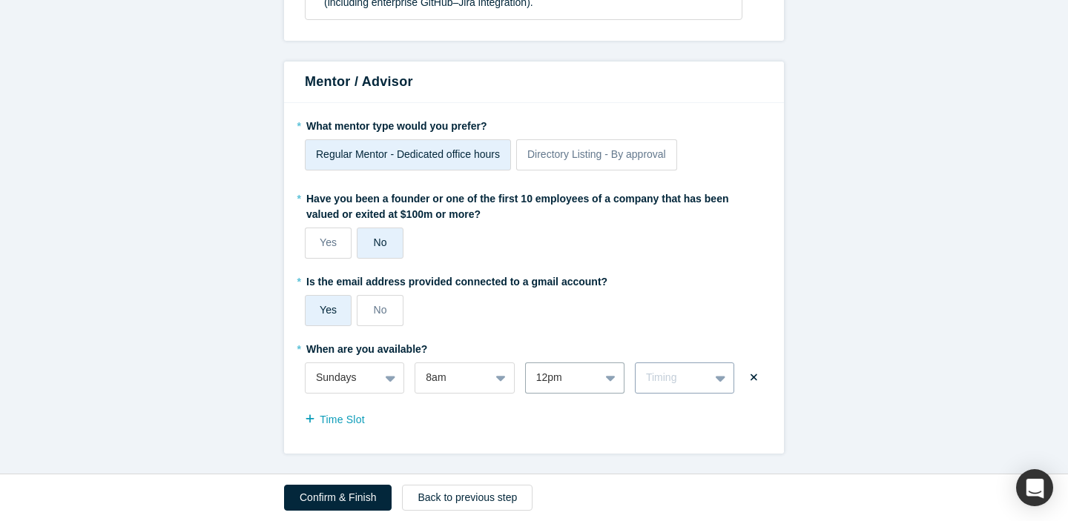
click at [701, 379] on div "Timing" at bounding box center [684, 378] width 99 height 31
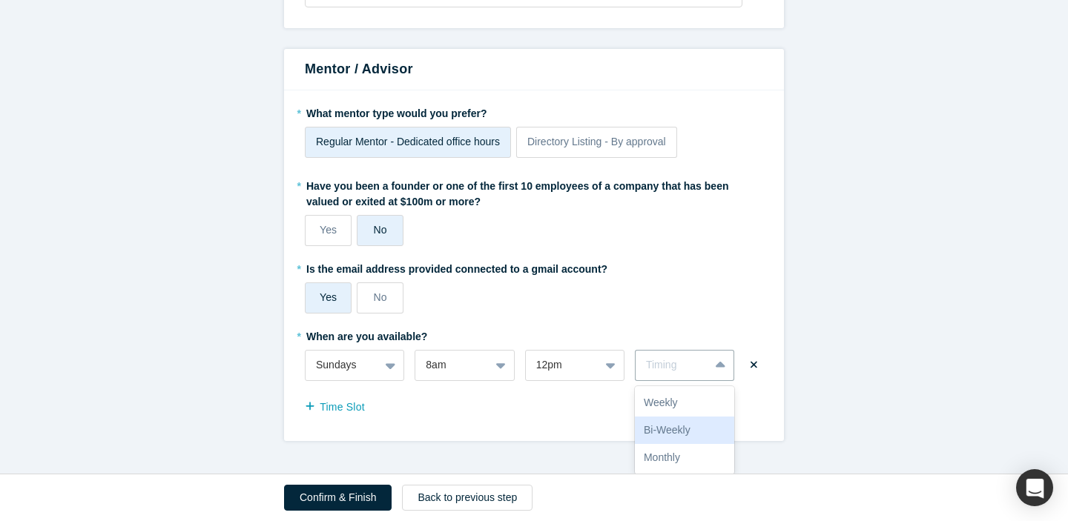
click at [691, 401] on div "Weekly" at bounding box center [684, 402] width 99 height 27
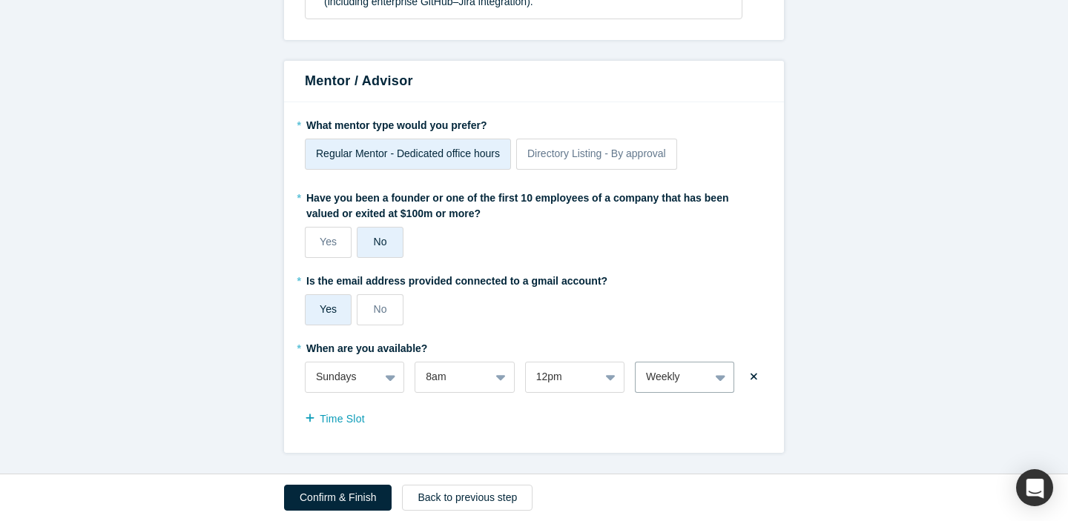
scroll to position [2248, 0]
click at [350, 423] on button "Time Slot" at bounding box center [343, 420] width 76 height 26
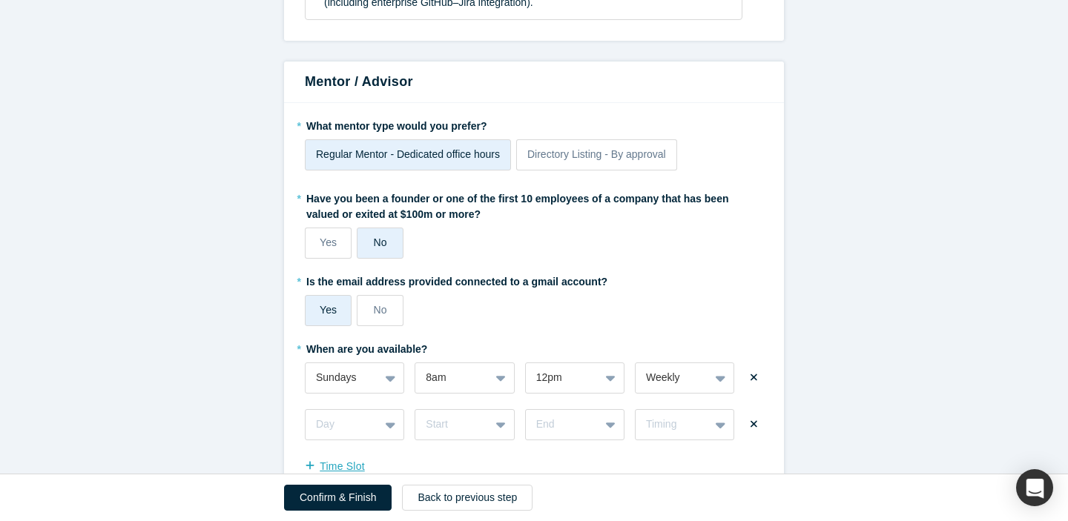
click at [350, 423] on div "Day" at bounding box center [354, 424] width 99 height 31
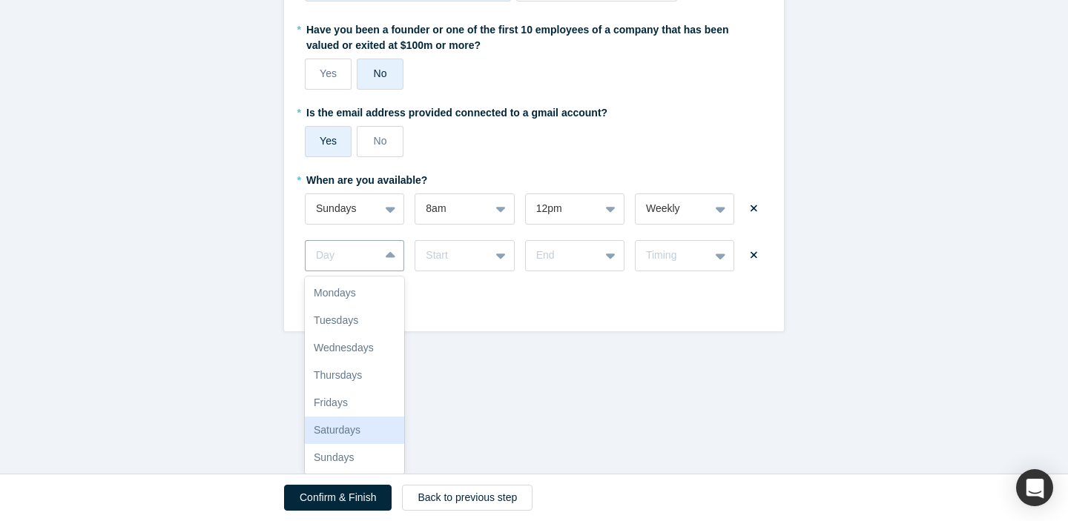
click at [351, 430] on div "Saturdays" at bounding box center [354, 430] width 99 height 27
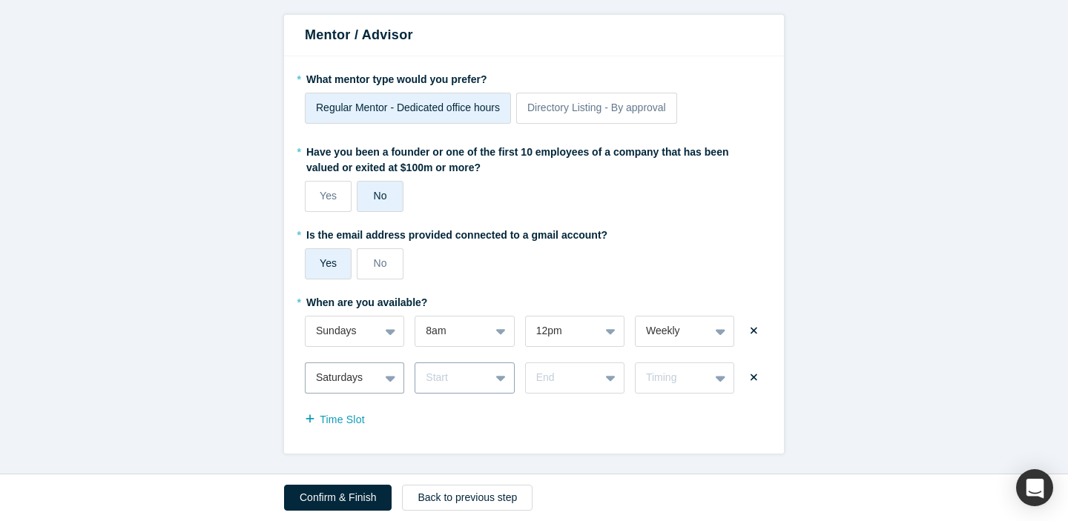
click at [498, 376] on div "Start" at bounding box center [464, 378] width 99 height 31
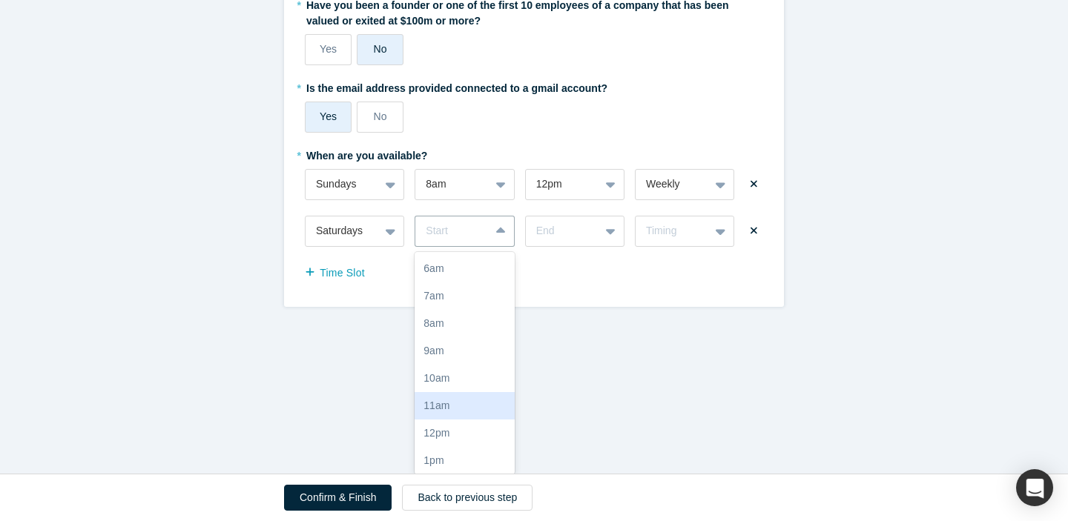
click at [487, 408] on div "11am" at bounding box center [464, 405] width 99 height 27
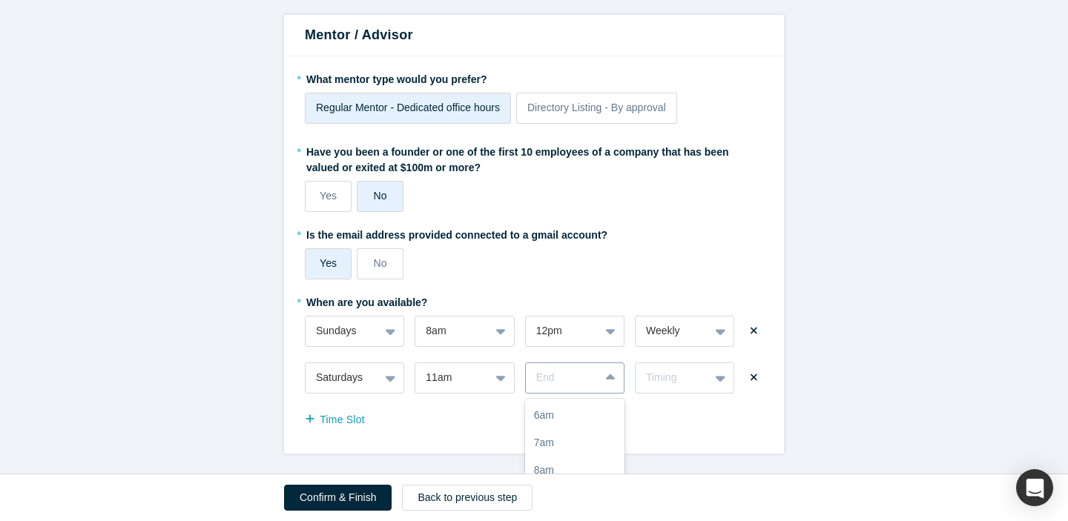
click at [611, 383] on div "10am, 5 of 17. 17 results available. Use Up and Down to choose options, press E…" at bounding box center [574, 378] width 99 height 31
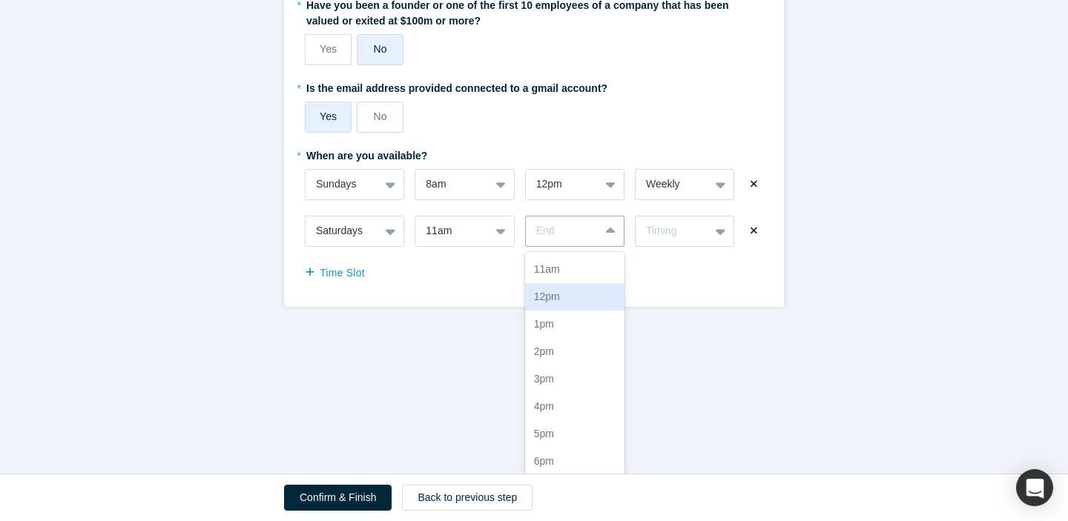
scroll to position [171, 0]
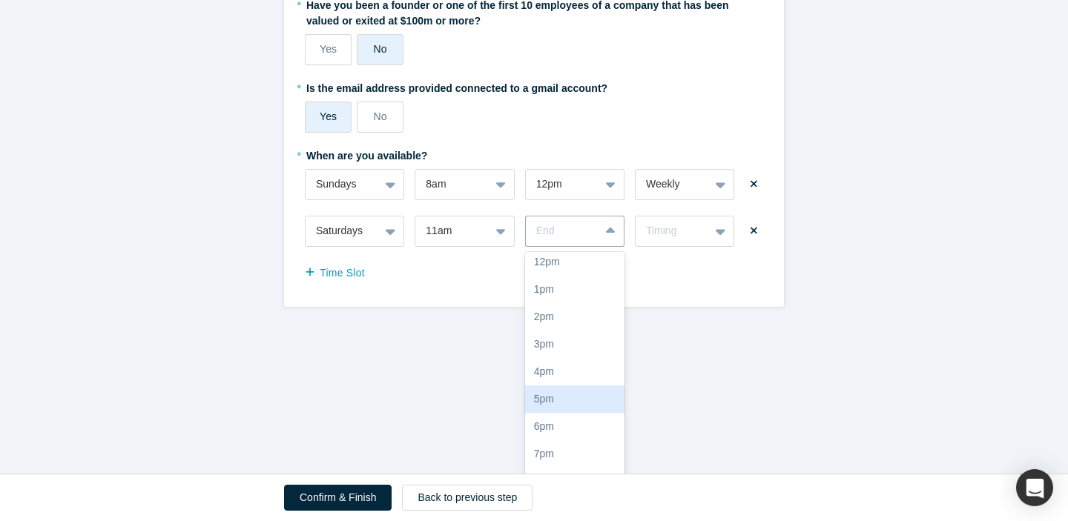
click at [580, 399] on div "5pm" at bounding box center [574, 399] width 99 height 27
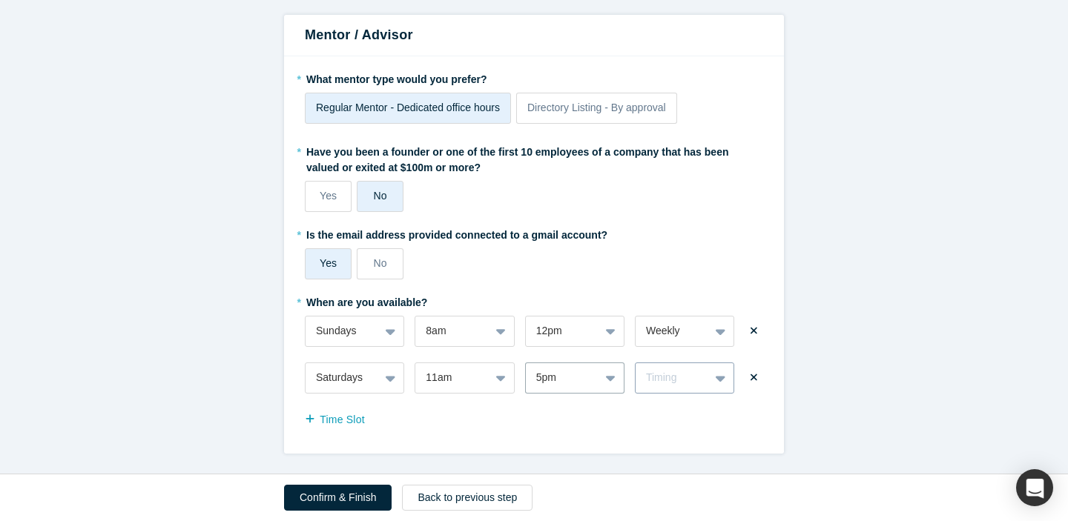
click at [709, 379] on div at bounding box center [721, 378] width 24 height 30
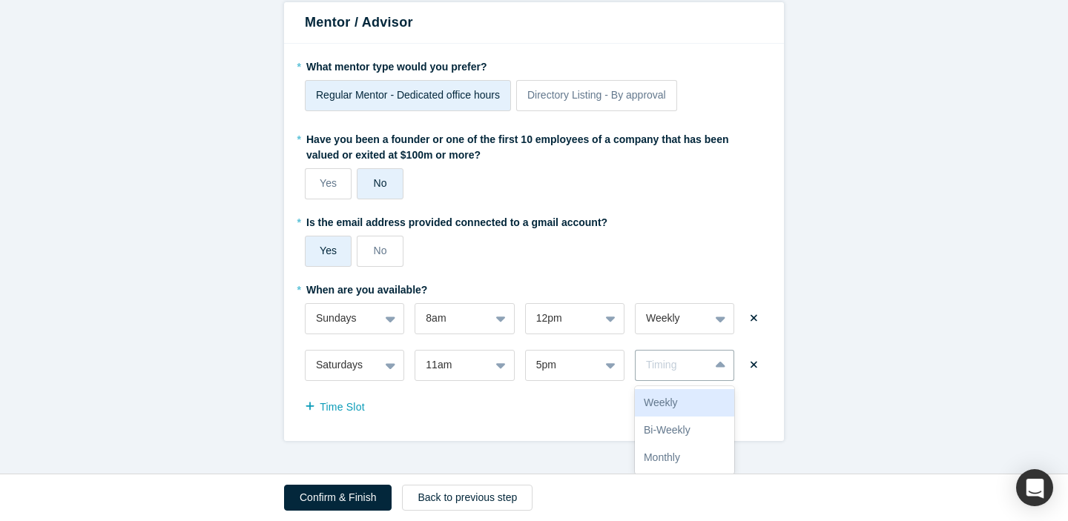
click at [700, 406] on div "Weekly" at bounding box center [684, 402] width 99 height 27
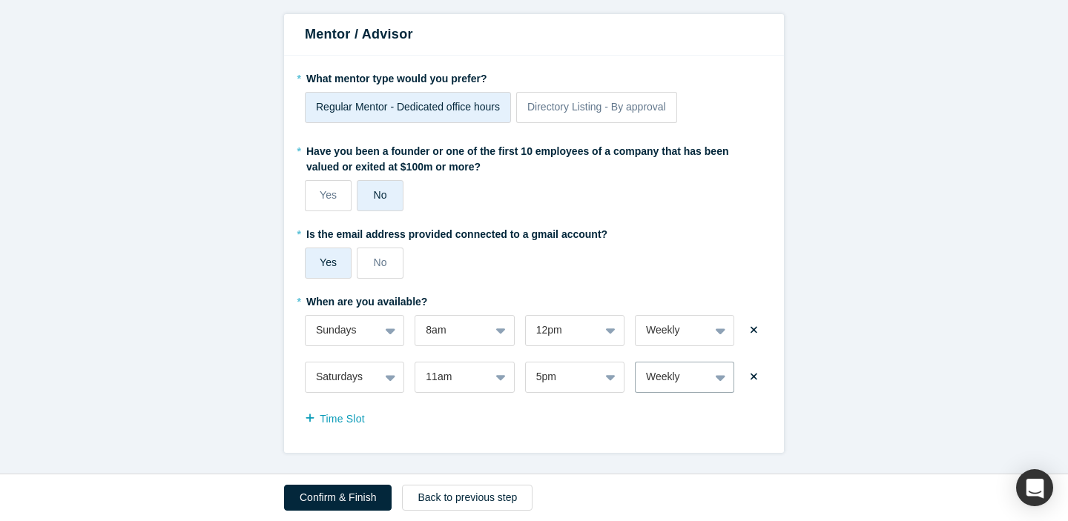
scroll to position [2295, 0]
click at [346, 497] on button "Confirm & Finish" at bounding box center [338, 498] width 108 height 26
